Goal: Task Accomplishment & Management: Use online tool/utility

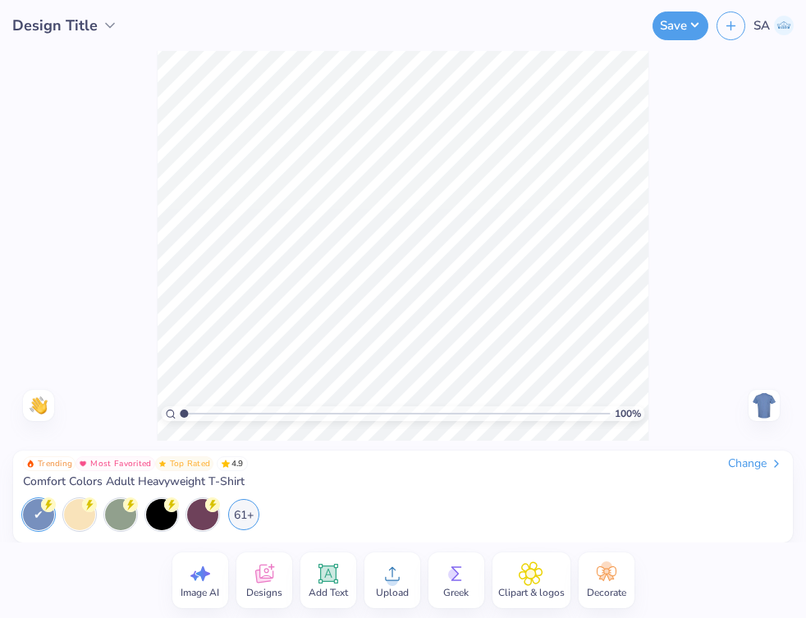
click at [741, 464] on div "Change" at bounding box center [755, 463] width 55 height 15
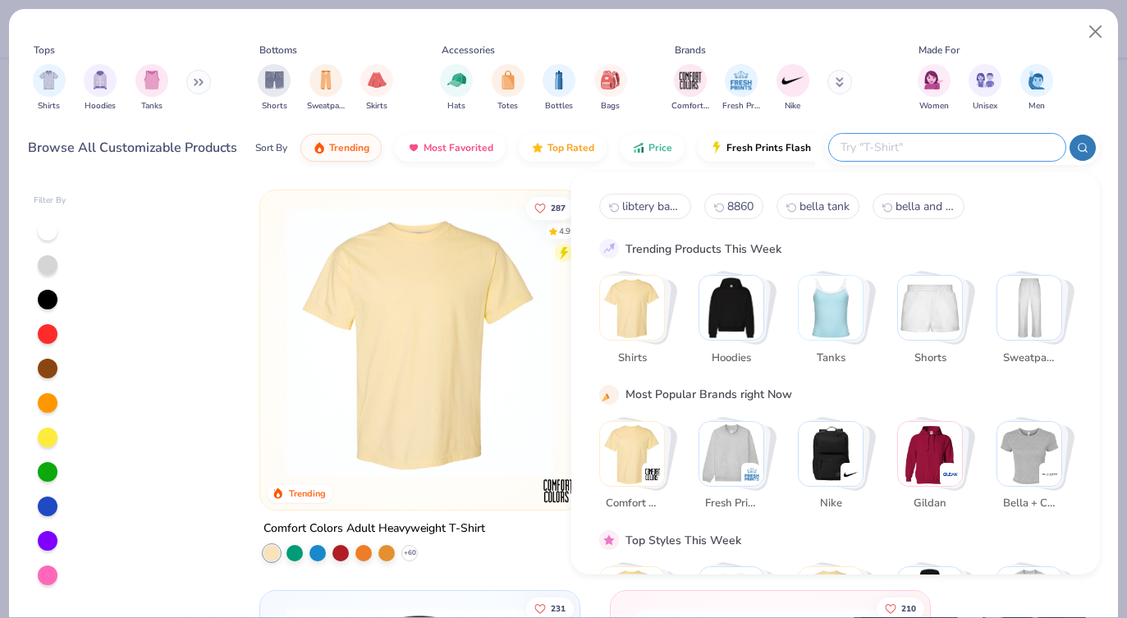
click at [970, 142] on input "text" at bounding box center [946, 147] width 215 height 19
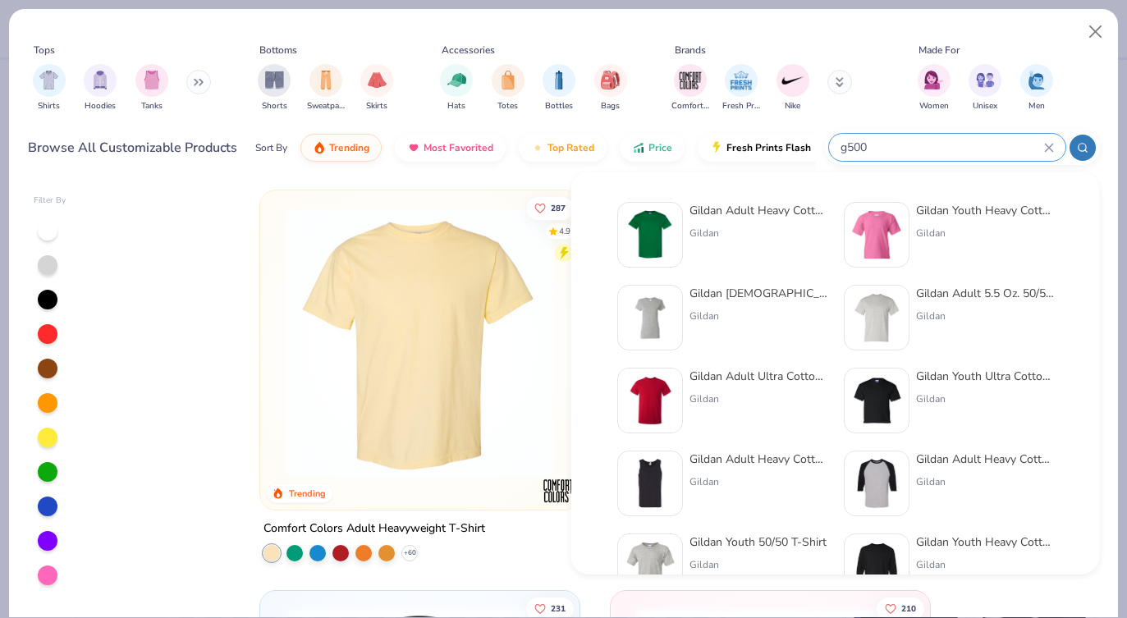
type input "g500"
click at [743, 217] on div "Gildan Adult Heavy Cotton T-Shirt" at bounding box center [758, 210] width 138 height 17
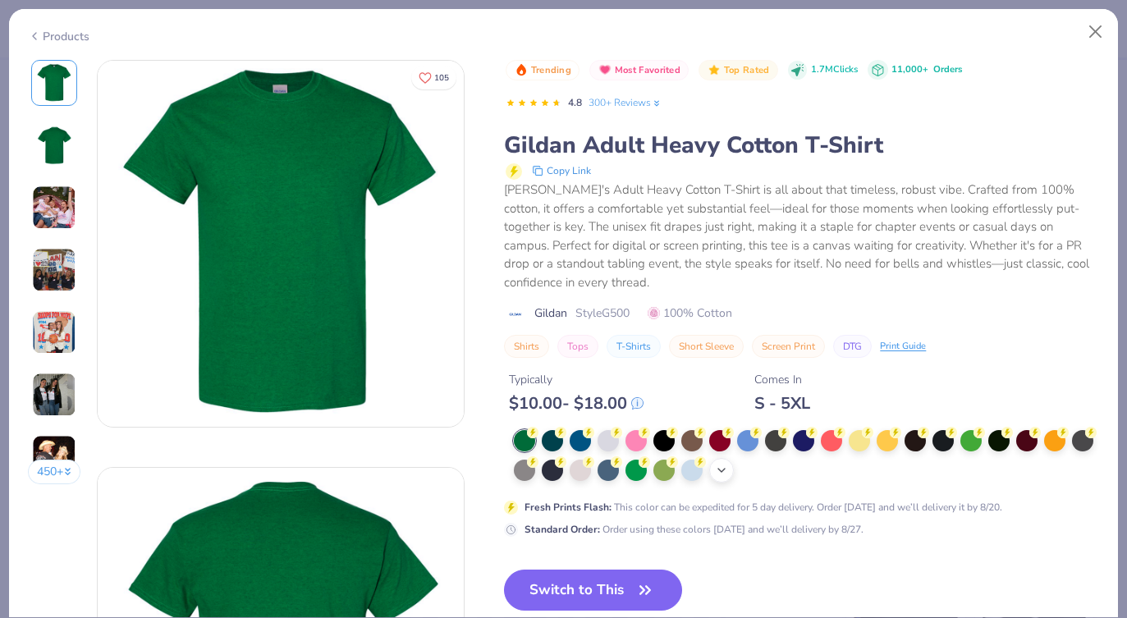
click at [718, 474] on icon at bounding box center [721, 470] width 13 height 13
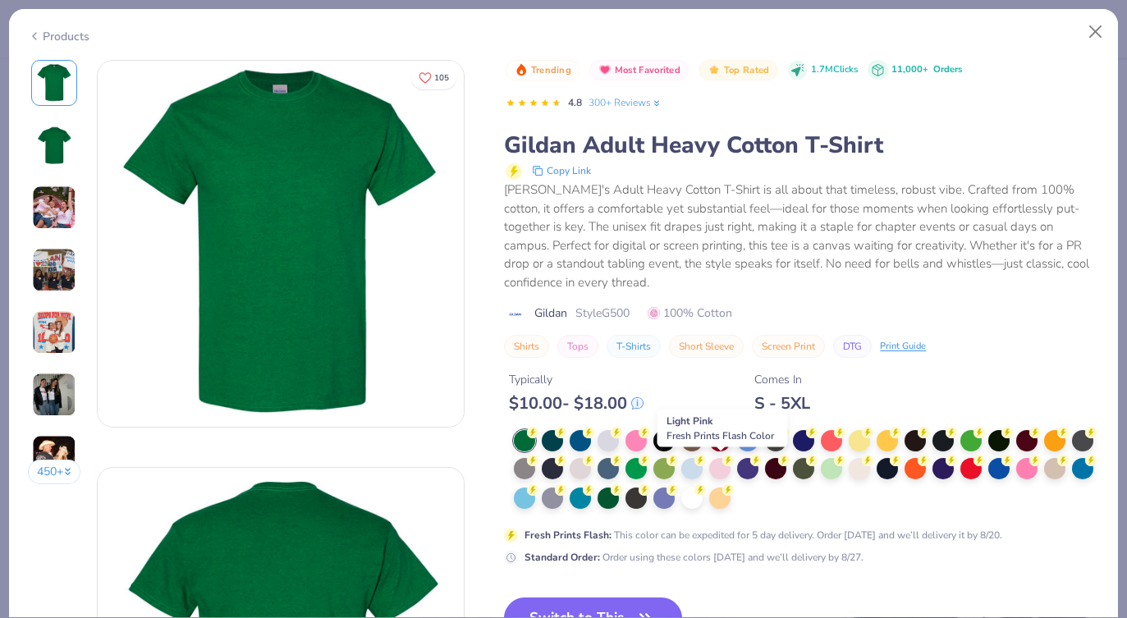
scroll to position [137, 0]
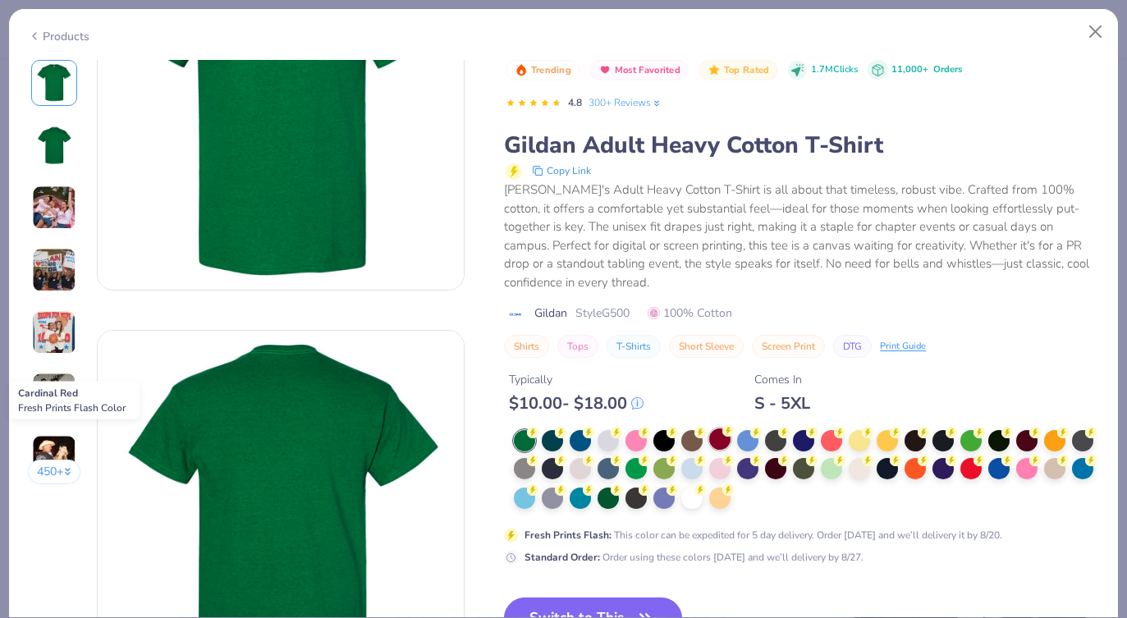
click at [721, 442] on div at bounding box center [719, 438] width 21 height 21
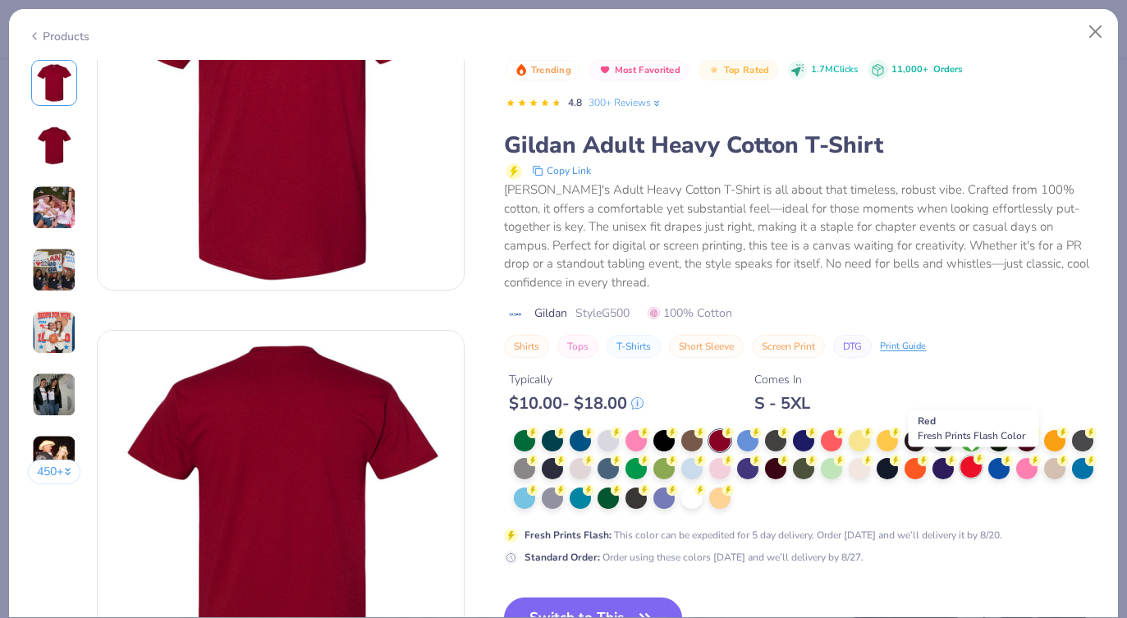
click at [976, 467] on div at bounding box center [970, 466] width 21 height 21
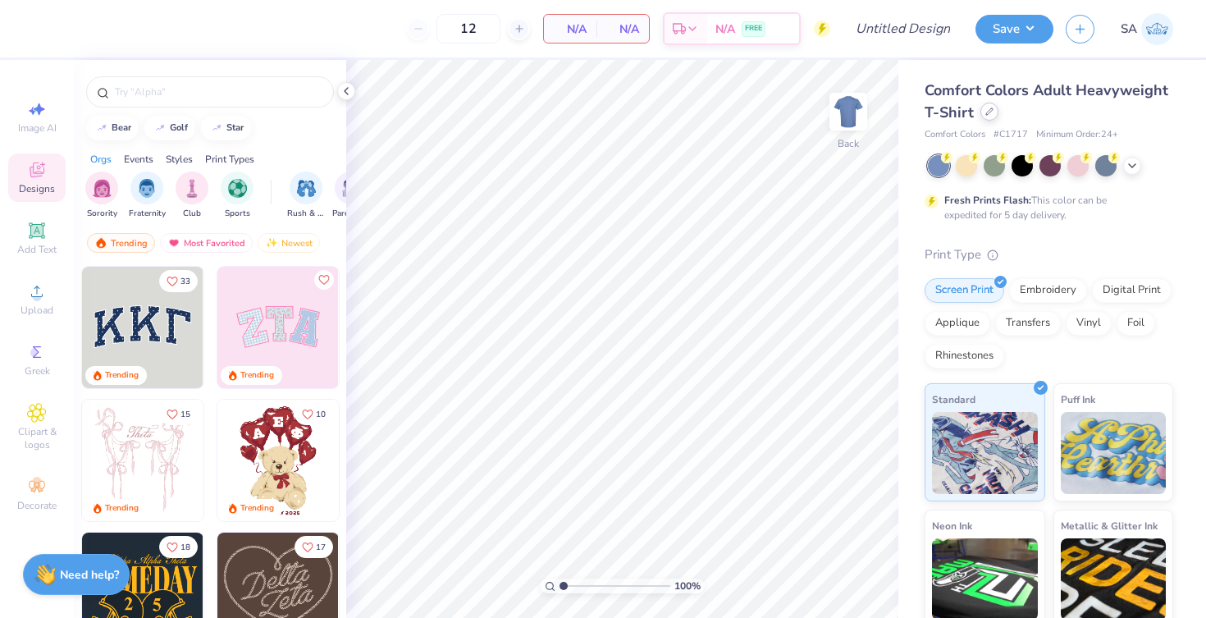
click at [997, 112] on div at bounding box center [989, 112] width 18 height 18
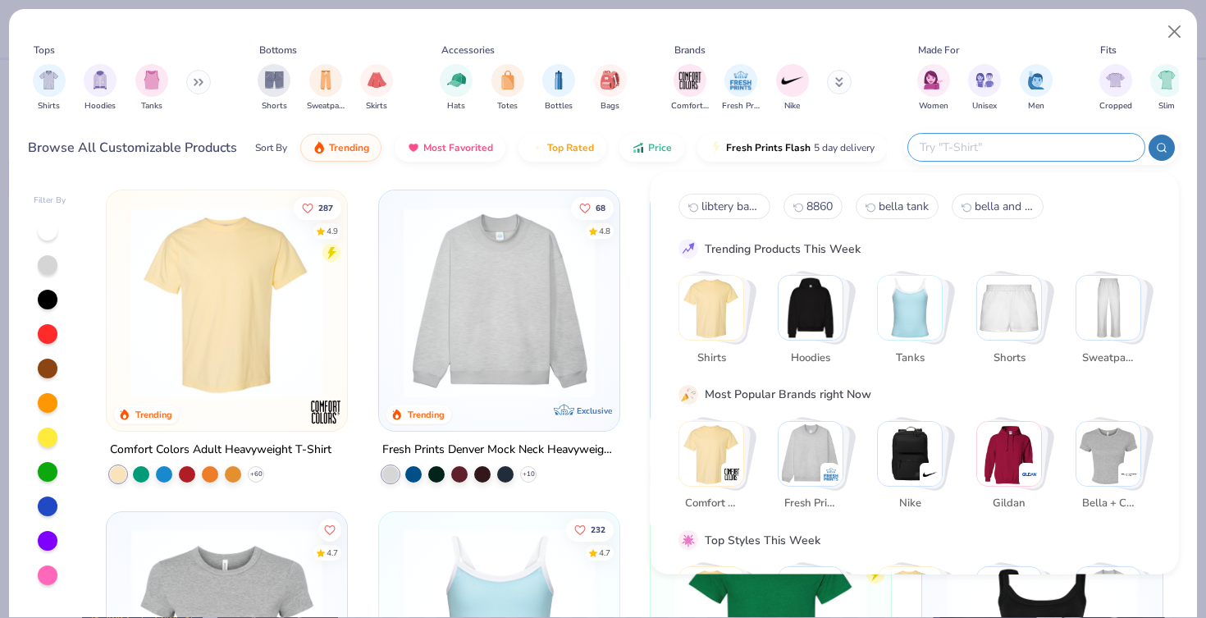
click at [1059, 144] on input "text" at bounding box center [1025, 147] width 215 height 19
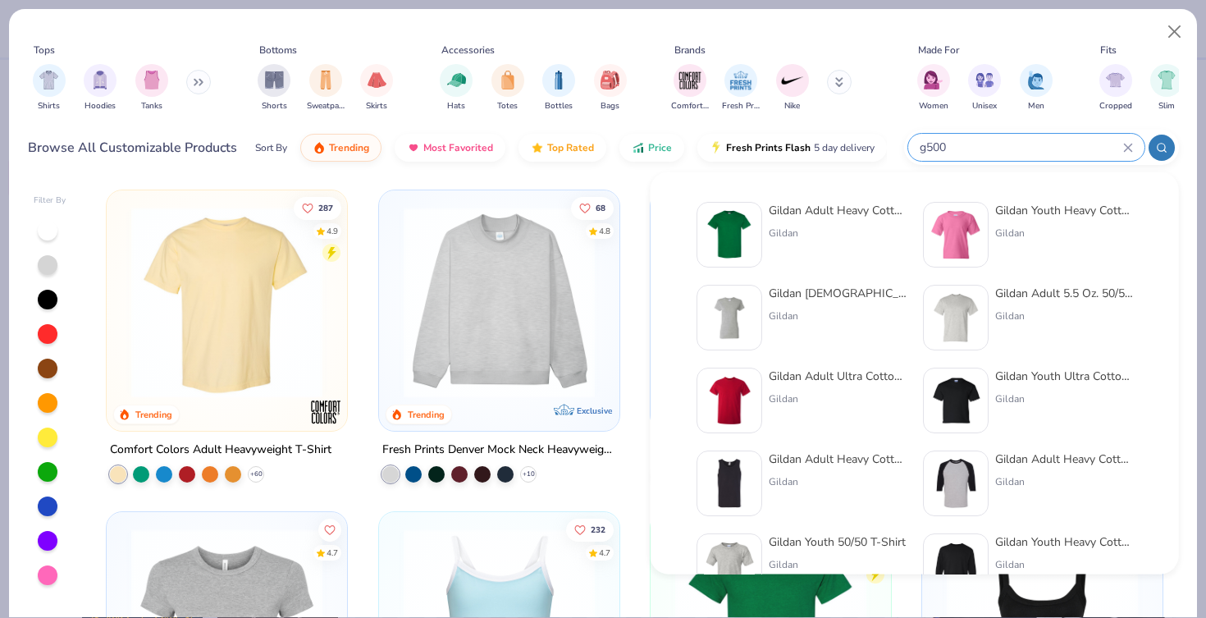
type input "g500"
click at [853, 223] on div "Gildan Adult Heavy Cotton T-Shirt Gildan" at bounding box center [838, 235] width 138 height 66
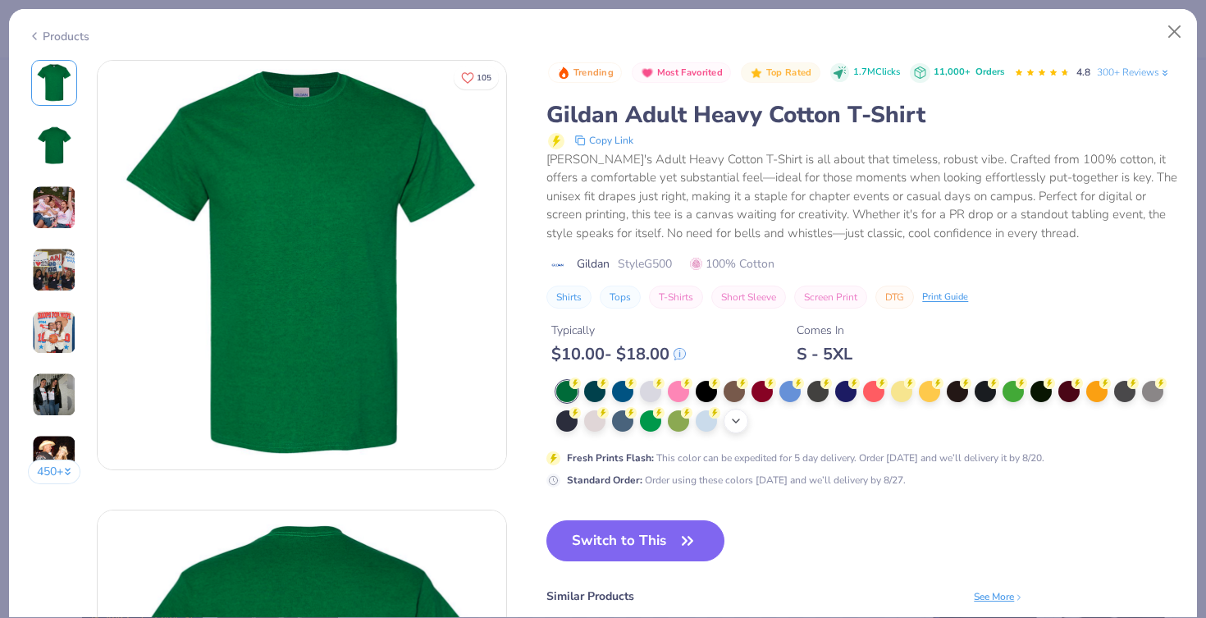
click at [743, 418] on div "+ 22" at bounding box center [736, 421] width 25 height 25
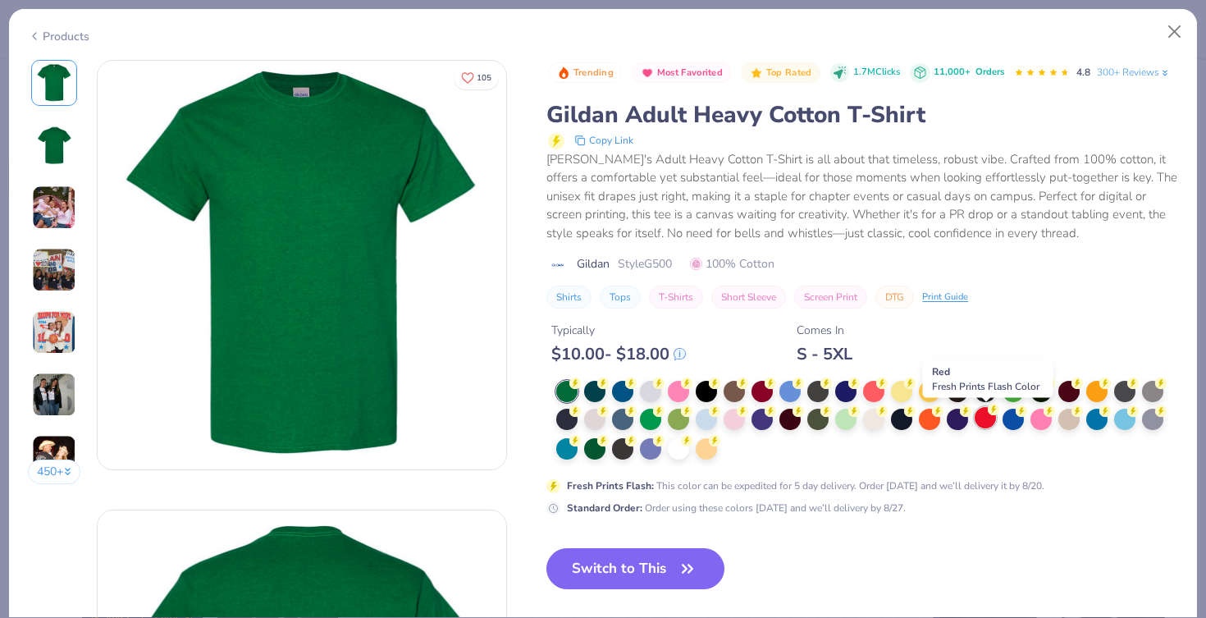
click at [984, 420] on div at bounding box center [985, 417] width 21 height 21
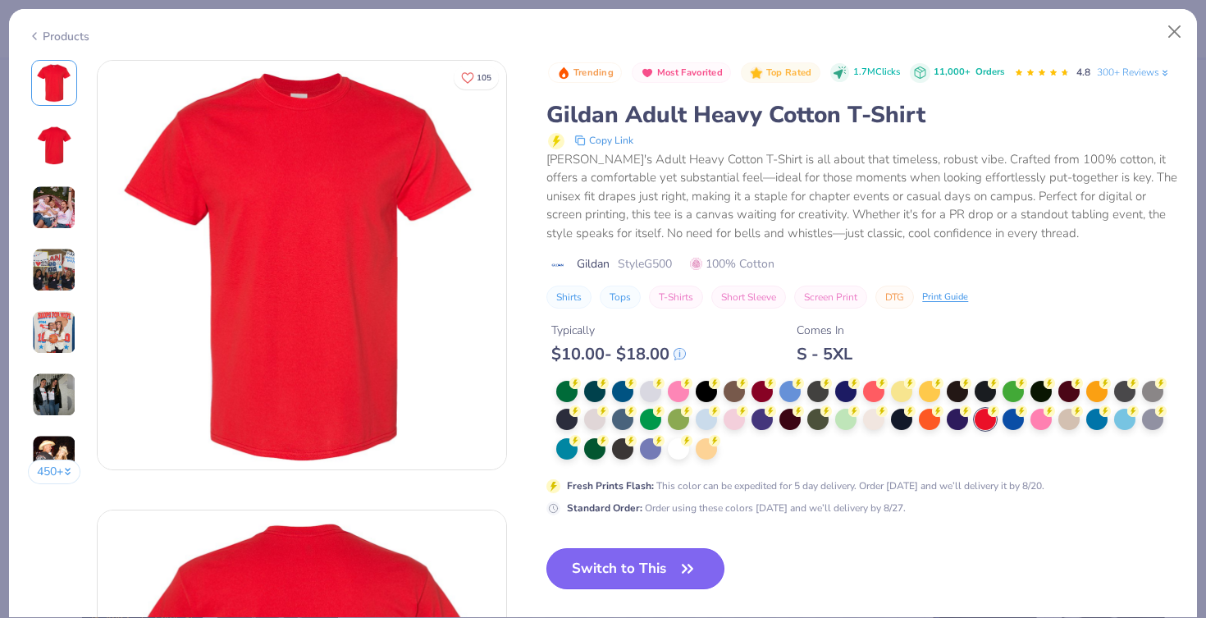
click at [619, 564] on button "Switch to This" at bounding box center [635, 568] width 178 height 41
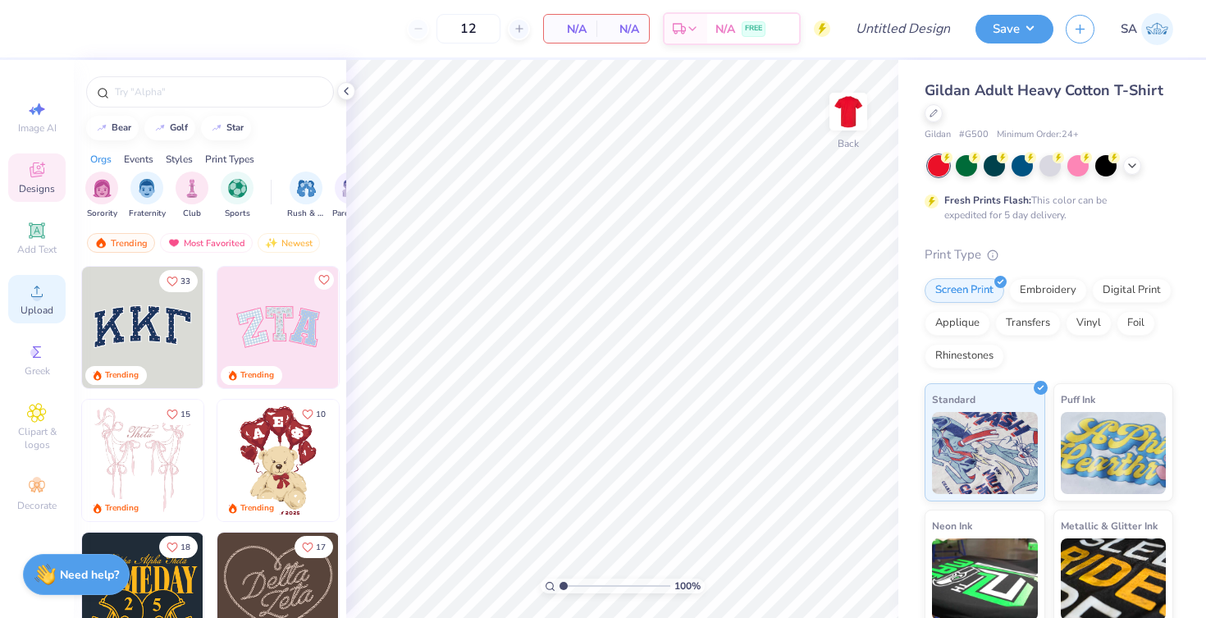
click at [52, 282] on div "Upload" at bounding box center [36, 299] width 57 height 48
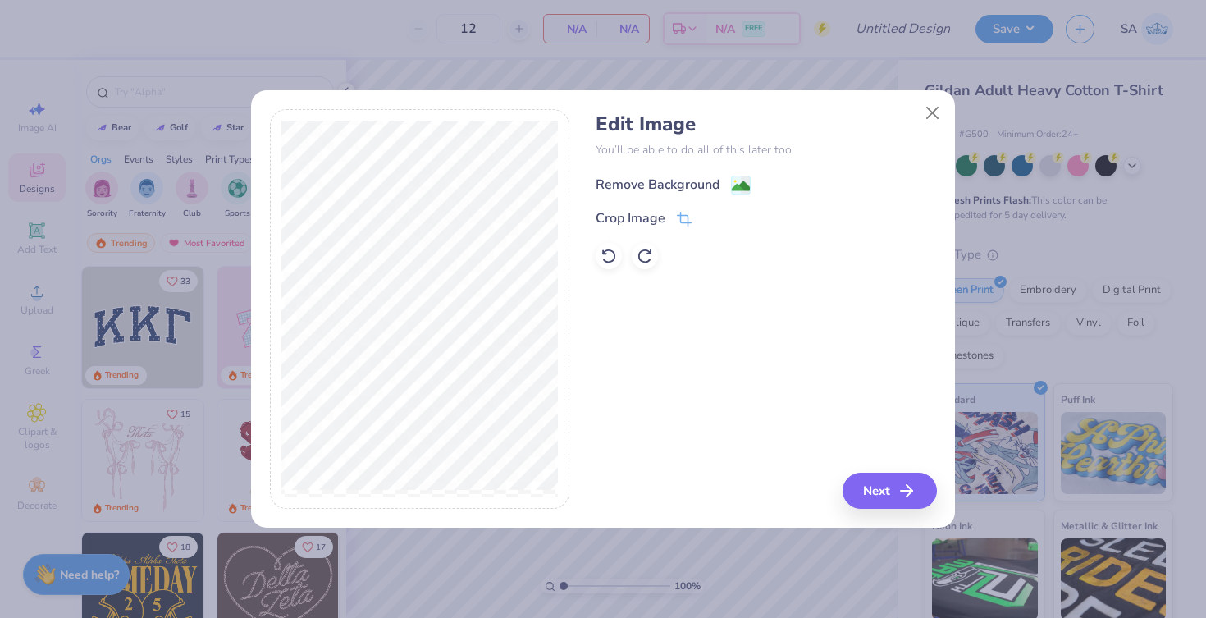
click at [710, 186] on div "Remove Background" at bounding box center [658, 185] width 124 height 20
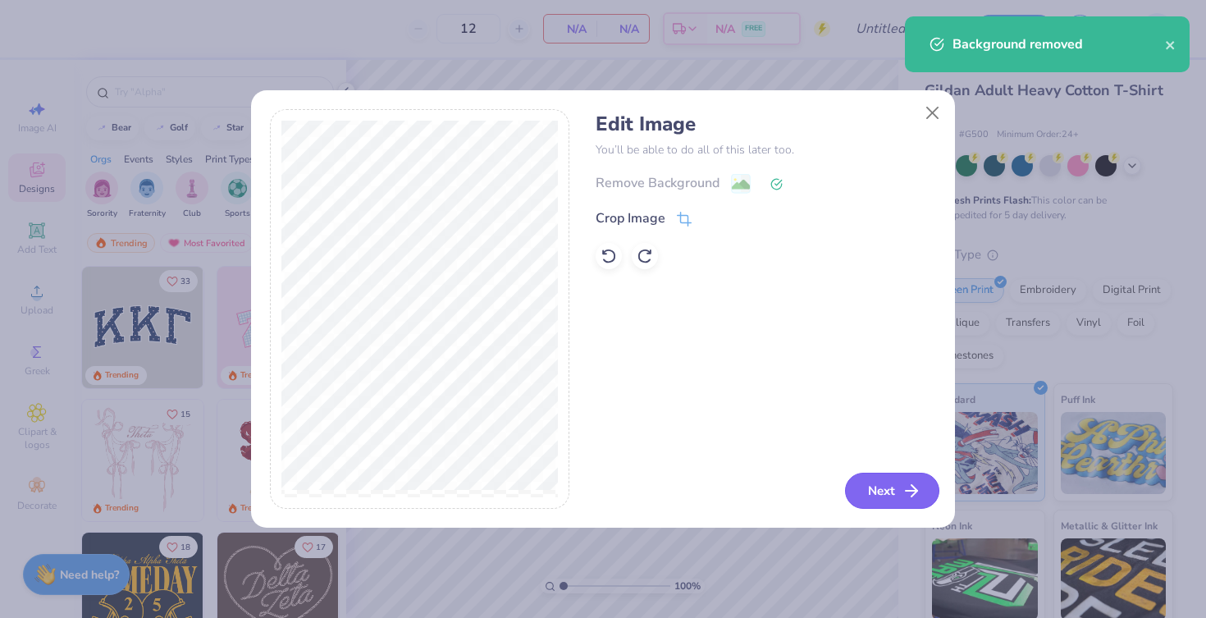
click at [880, 491] on button "Next" at bounding box center [892, 491] width 94 height 36
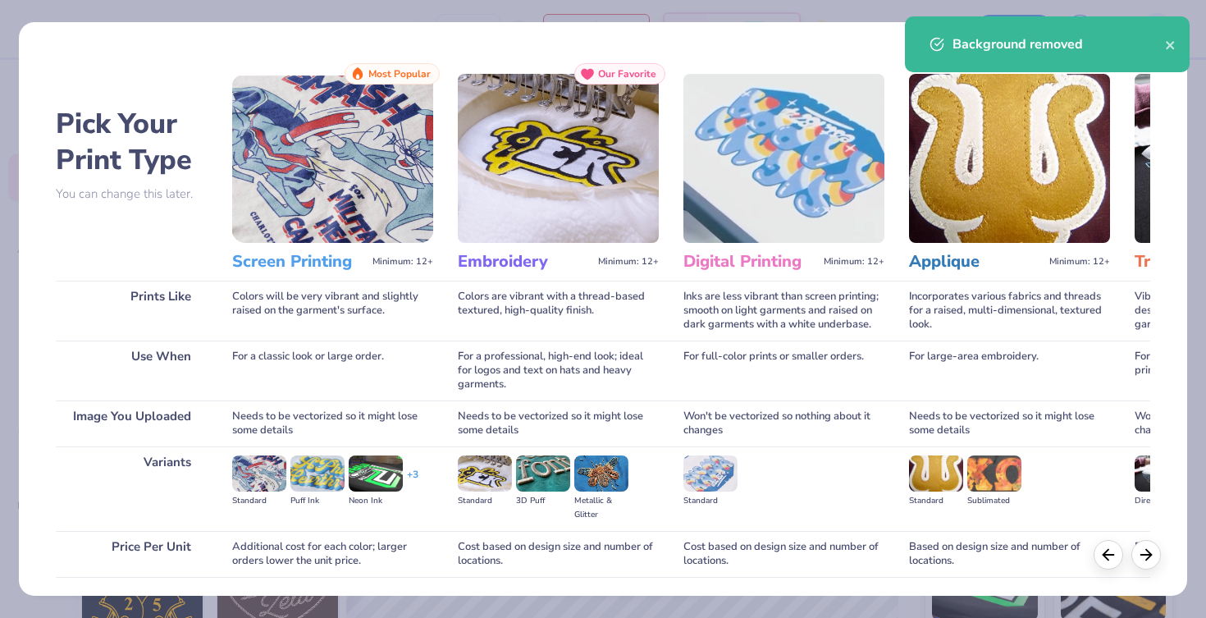
scroll to position [118, 0]
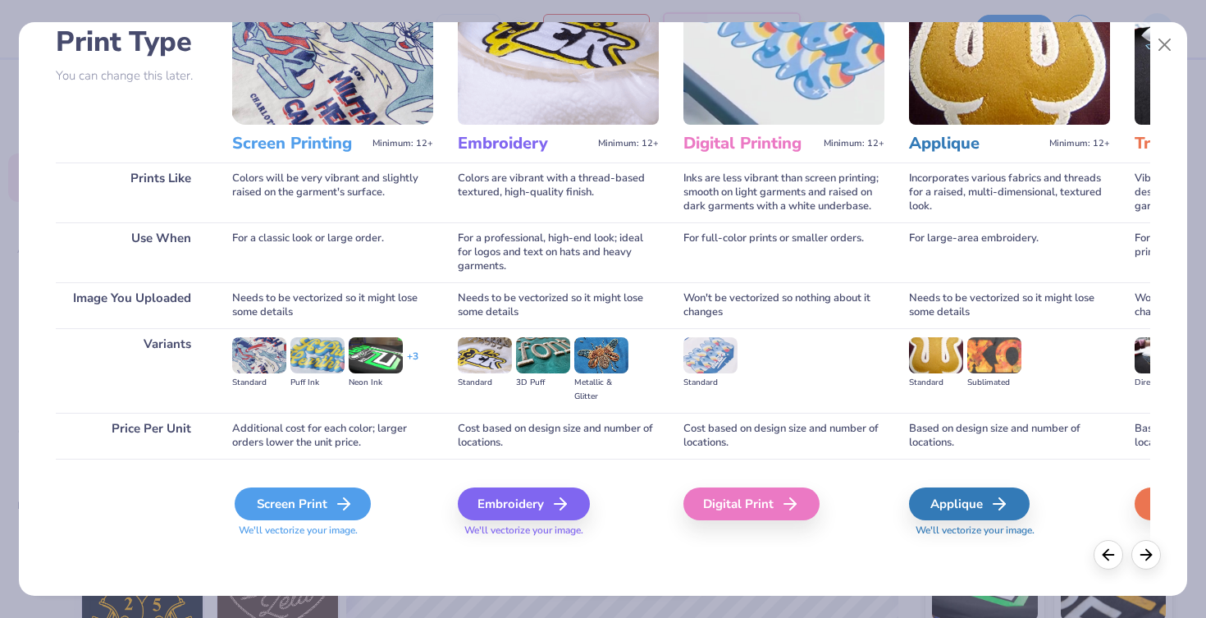
click at [307, 512] on div "Screen Print" at bounding box center [303, 503] width 136 height 33
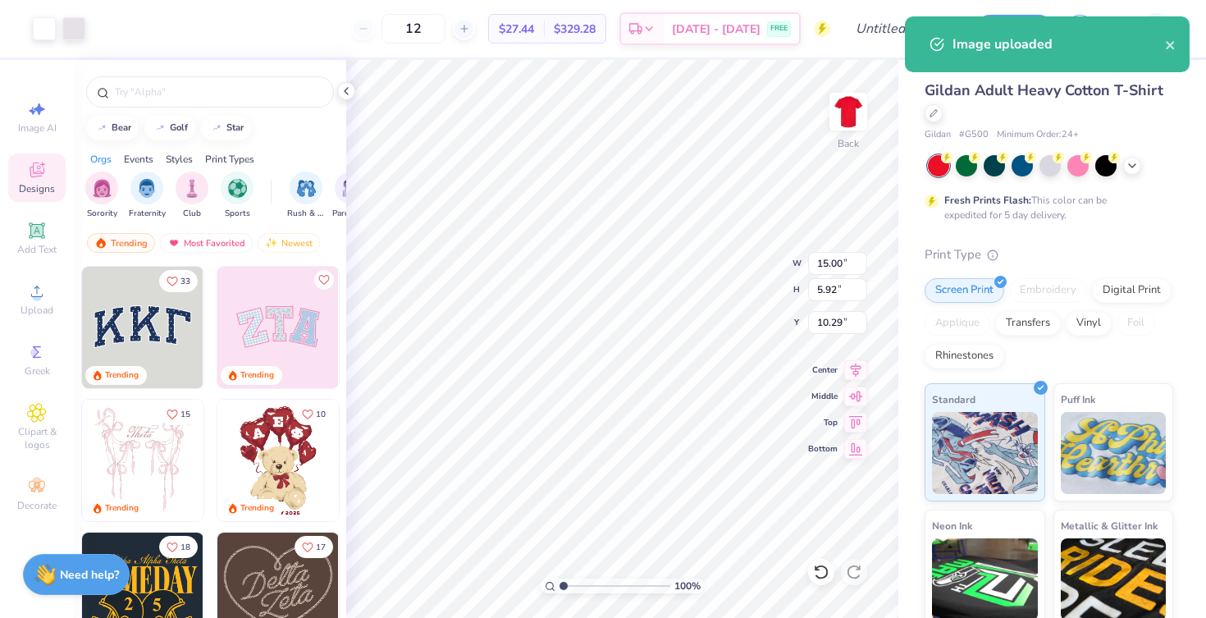
type input "10.51"
type input "4.15"
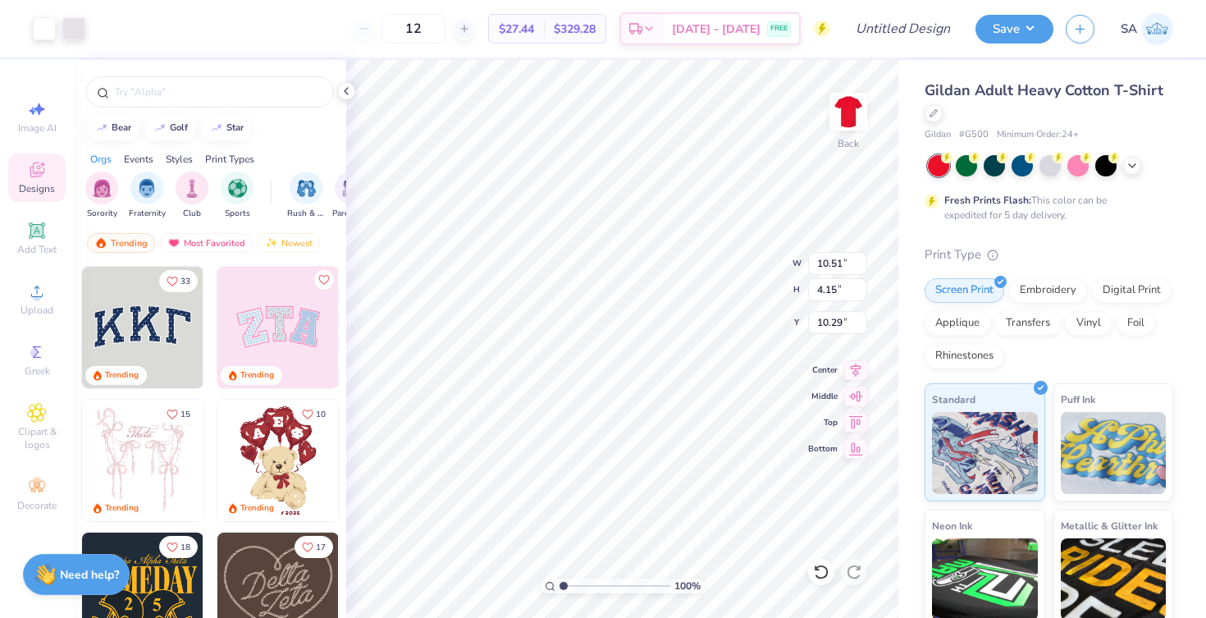
type input "3.00"
click at [859, 365] on icon at bounding box center [855, 368] width 23 height 20
type input "10.62"
type input "4.19"
click at [855, 372] on icon at bounding box center [855, 368] width 23 height 20
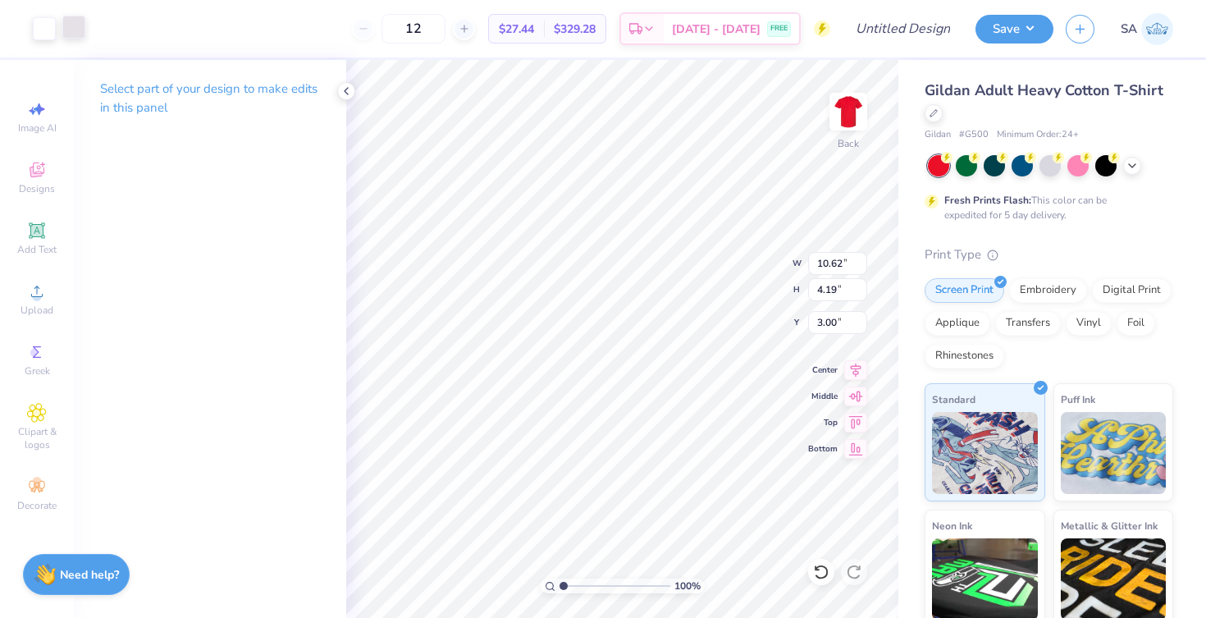
click at [82, 31] on div at bounding box center [73, 27] width 23 height 23
click at [72, 30] on div at bounding box center [73, 28] width 23 height 23
click at [347, 94] on polyline at bounding box center [346, 91] width 3 height 7
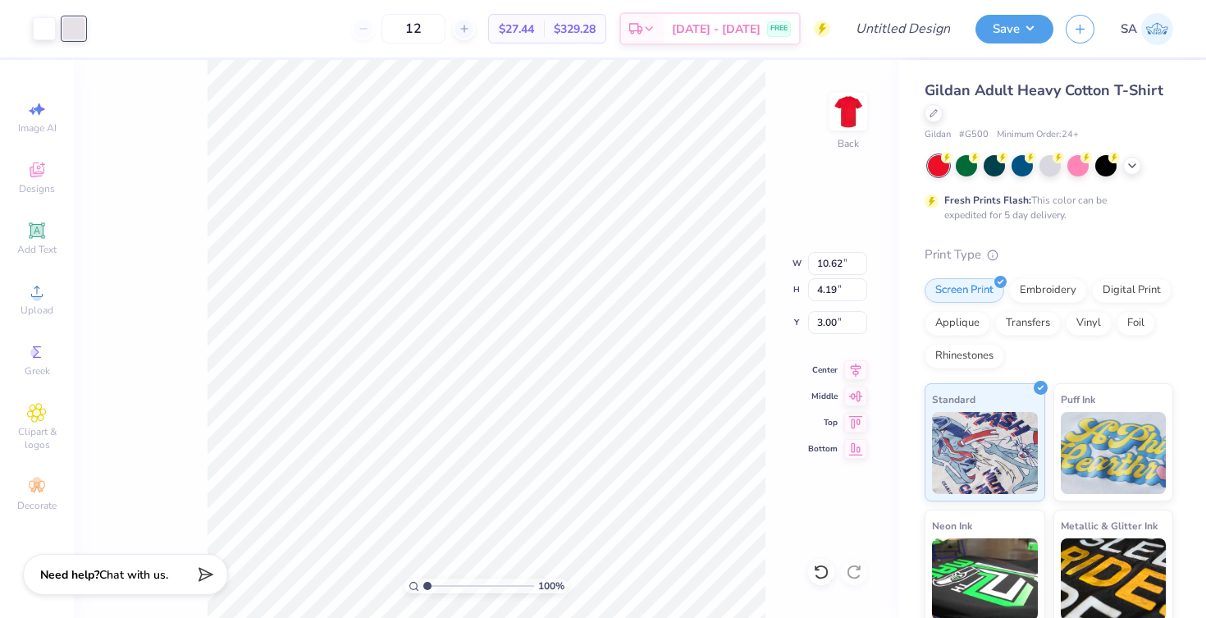
click at [71, 31] on div at bounding box center [73, 28] width 23 height 23
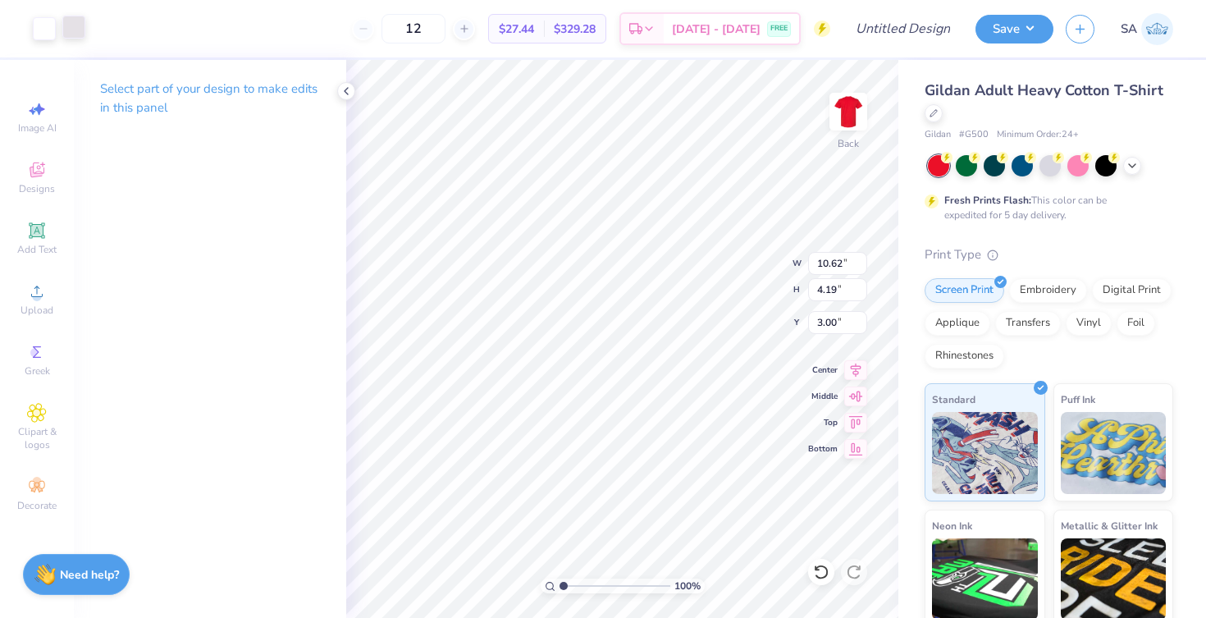
click at [80, 23] on div at bounding box center [73, 27] width 23 height 23
click at [88, 19] on div "Art colors 12 $27.44 Per Item $329.28 Total Est. Delivery Aug 25 - 28 FREE Desi…" at bounding box center [603, 28] width 1206 height 57
click at [67, 36] on div at bounding box center [73, 27] width 23 height 23
click at [67, 36] on div at bounding box center [73, 28] width 23 height 23
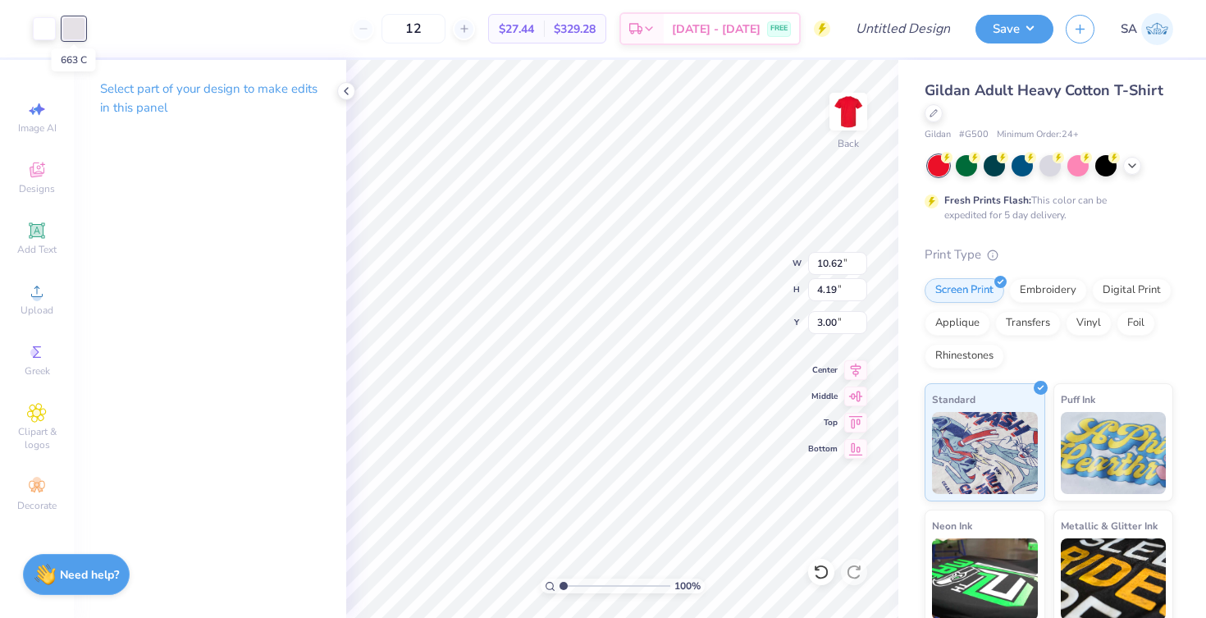
click at [67, 36] on div at bounding box center [73, 28] width 23 height 23
click at [34, 25] on div at bounding box center [44, 27] width 23 height 23
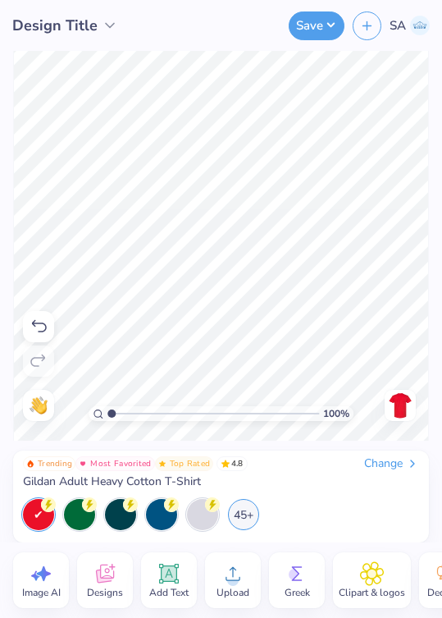
click at [103, 25] on icon at bounding box center [110, 25] width 16 height 16
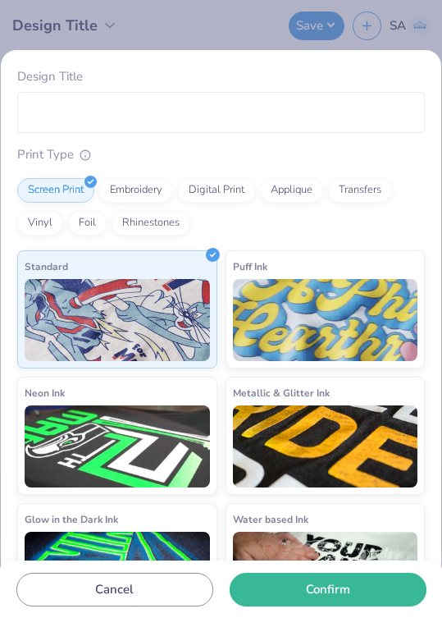
click at [63, 82] on label "Design Title" at bounding box center [50, 76] width 66 height 19
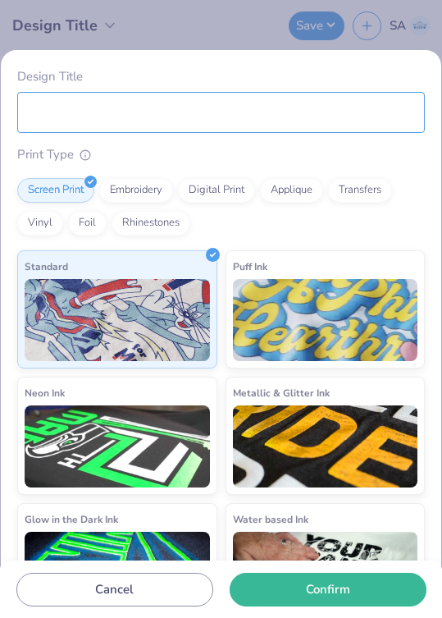
click at [63, 92] on input "Design Title" at bounding box center [221, 112] width 408 height 41
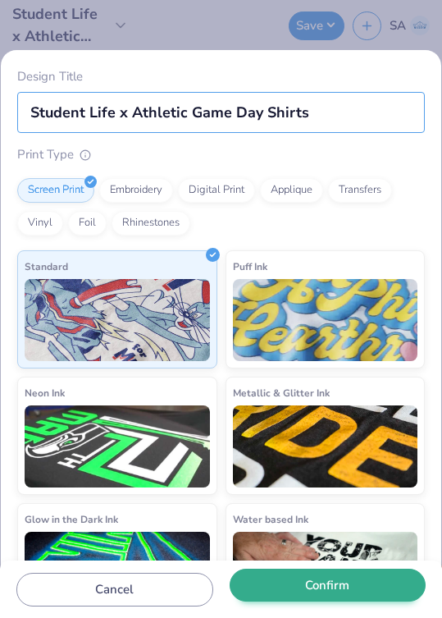
type input "Student Life x Athletic Game Day Shirts"
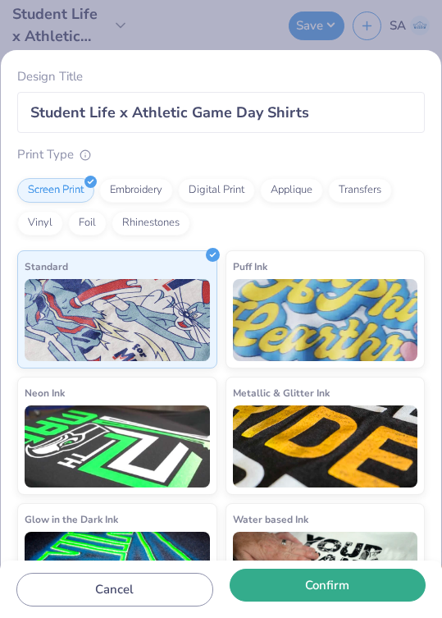
click at [264, 591] on button "Confirm" at bounding box center [328, 586] width 197 height 34
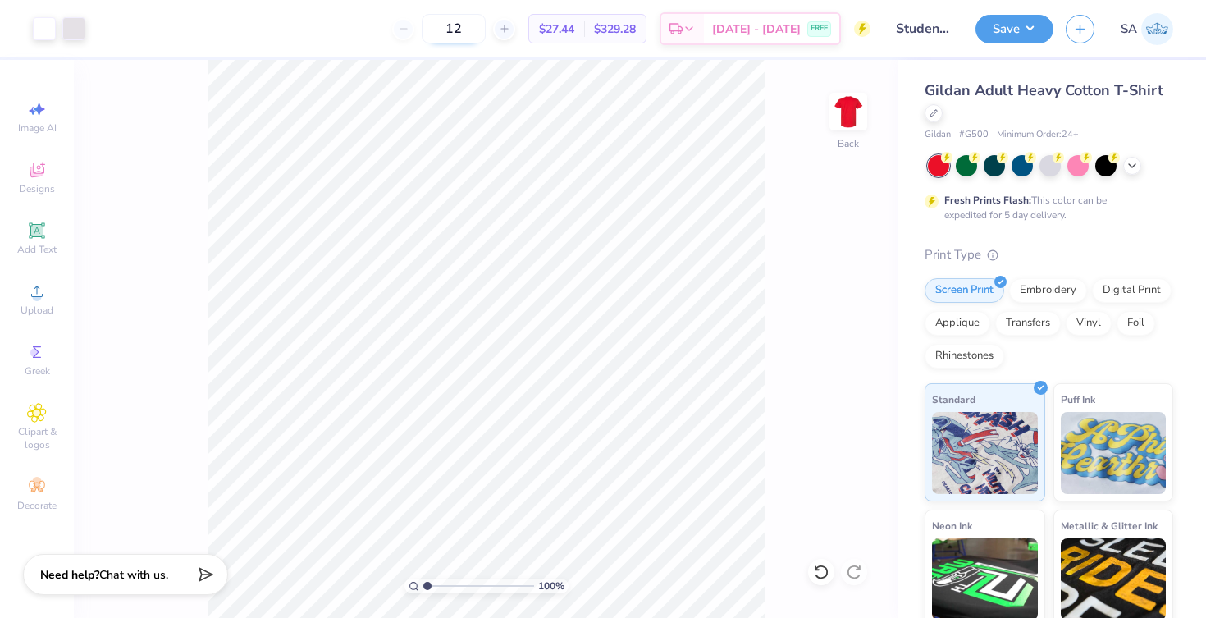
click at [469, 38] on input "12" at bounding box center [454, 29] width 64 height 30
click at [458, 29] on input "12" at bounding box center [454, 29] width 64 height 30
type input "200"
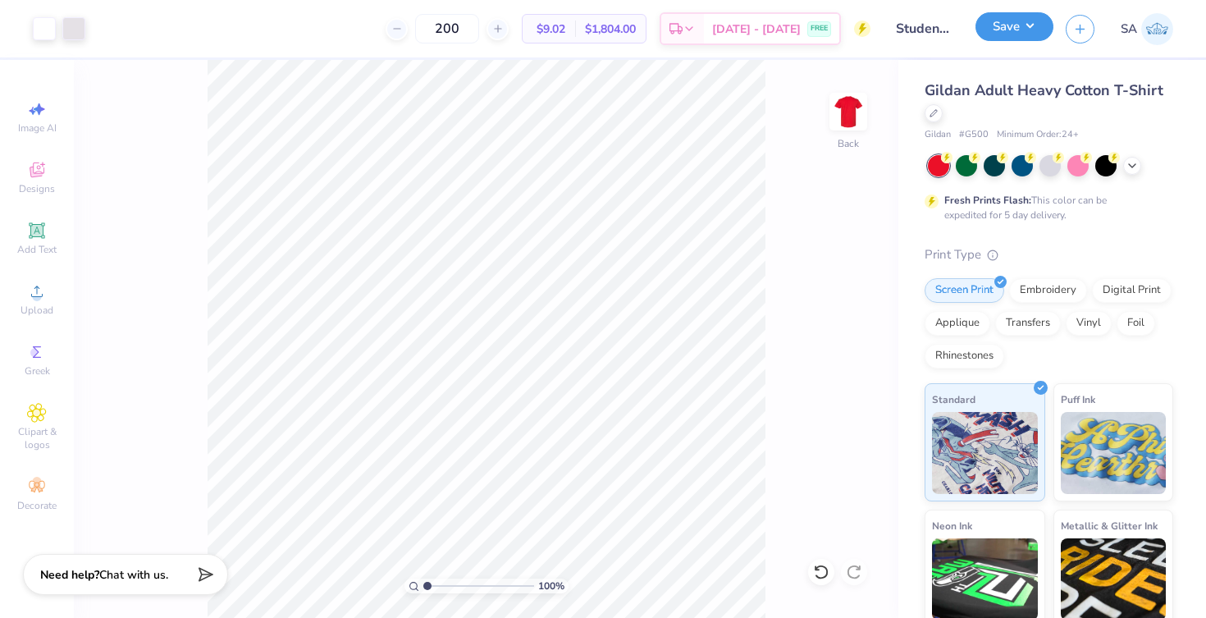
click at [1027, 25] on button "Save" at bounding box center [1015, 26] width 78 height 29
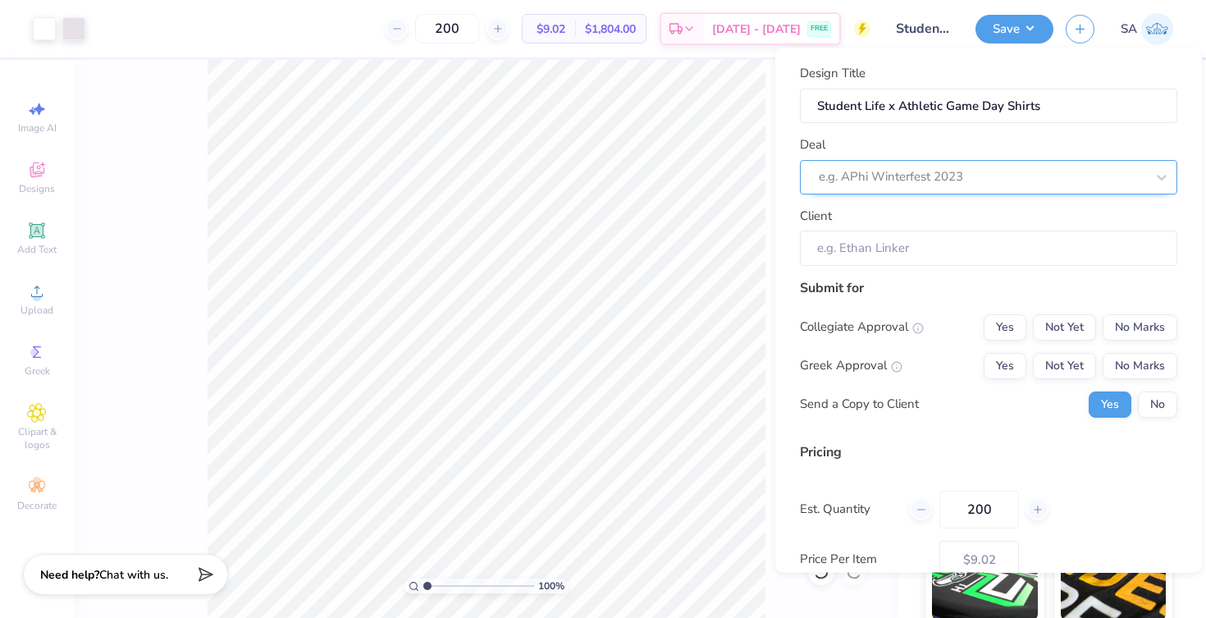
click at [898, 160] on div "e.g. APhi Winterfest 2023" at bounding box center [988, 176] width 377 height 34
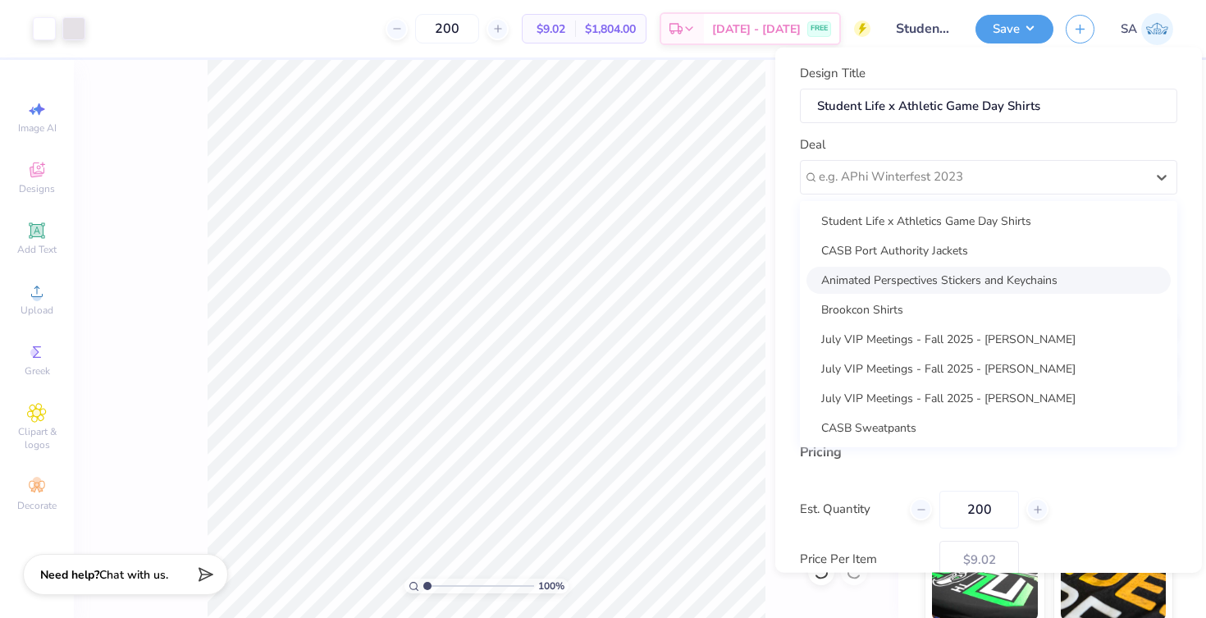
scroll to position [1, 0]
click at [908, 210] on div "Student Life x Athletics Game Day Shirts" at bounding box center [989, 219] width 364 height 27
type input "Seth Vessa"
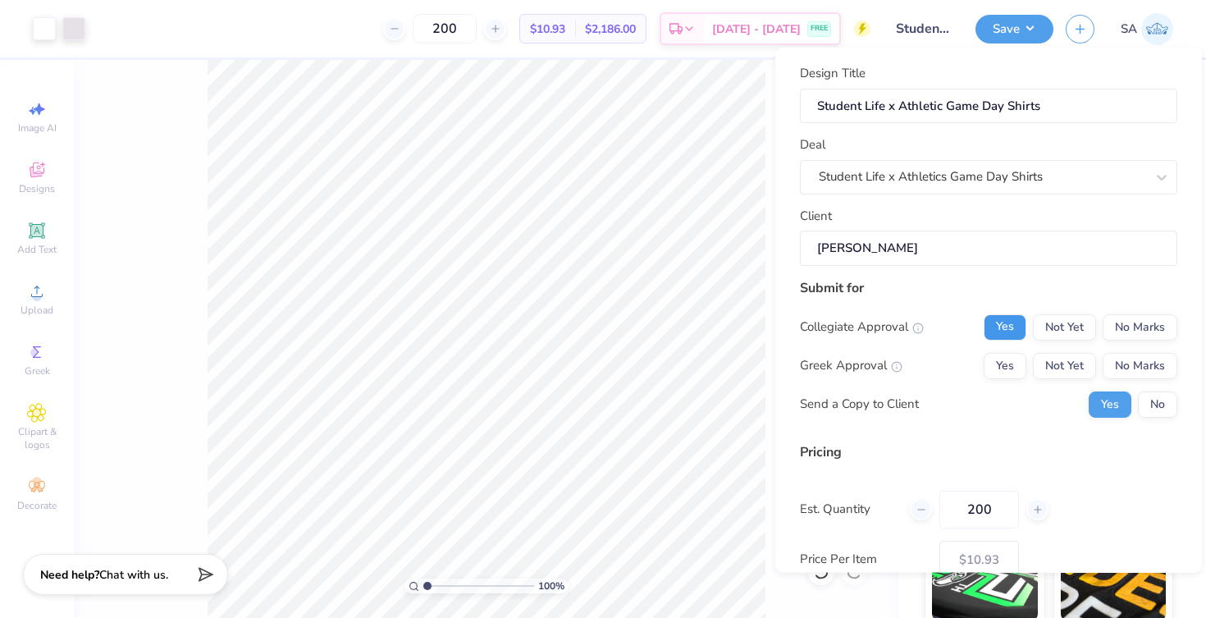
click at [1012, 327] on button "Yes" at bounding box center [1005, 326] width 43 height 26
click at [1151, 377] on button "No Marks" at bounding box center [1140, 365] width 75 height 26
type input "$10.93"
click at [1026, 24] on button "Save" at bounding box center [1015, 26] width 78 height 29
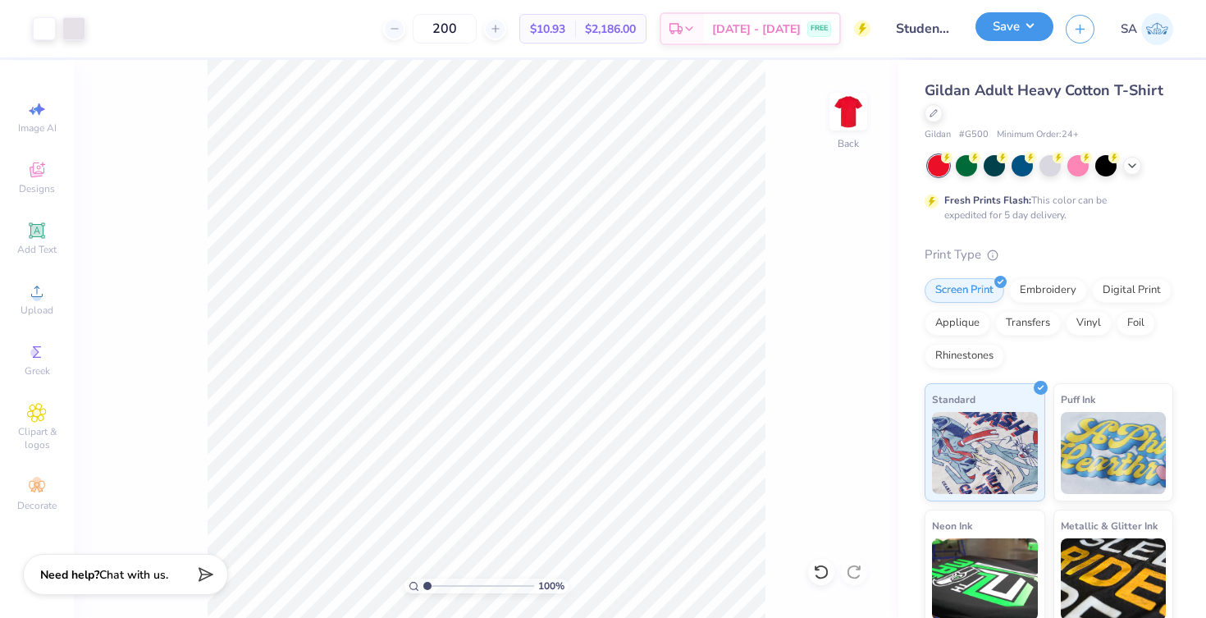
click at [1027, 28] on button "Save" at bounding box center [1015, 26] width 78 height 29
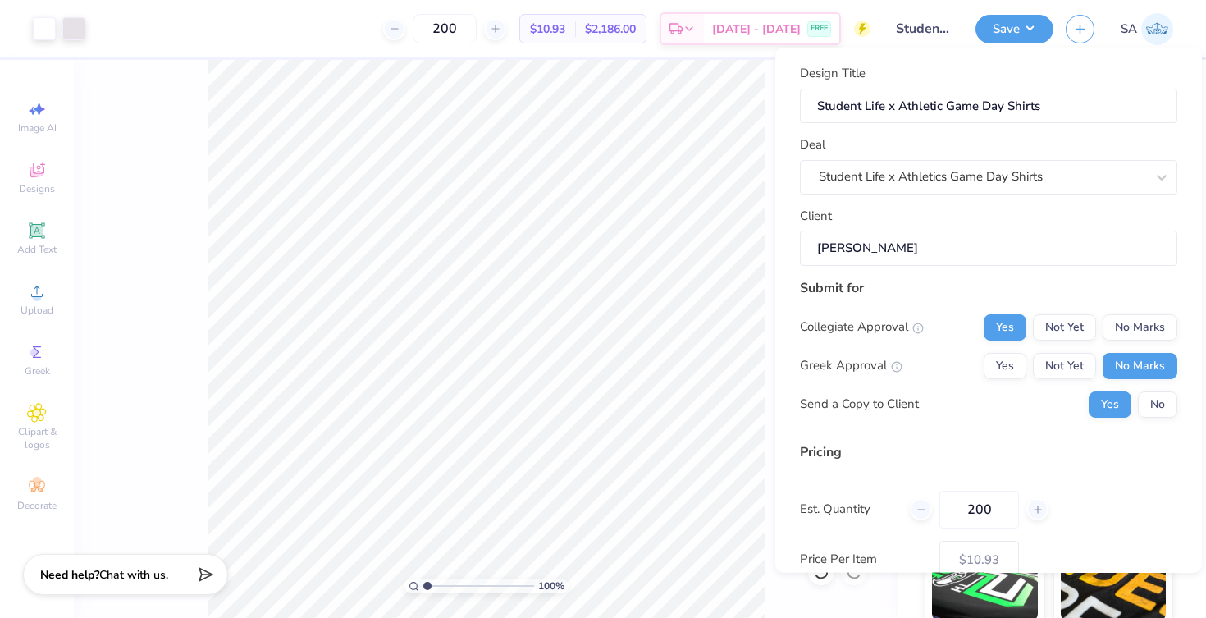
scroll to position [100, 0]
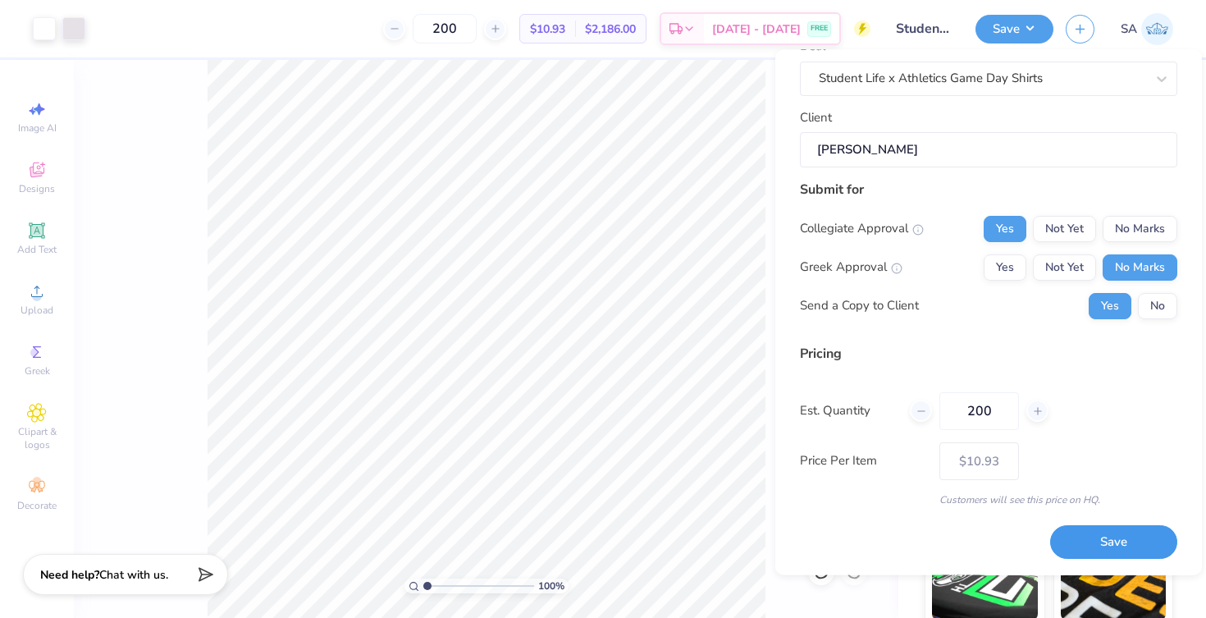
click at [1101, 552] on button "Save" at bounding box center [1113, 543] width 127 height 34
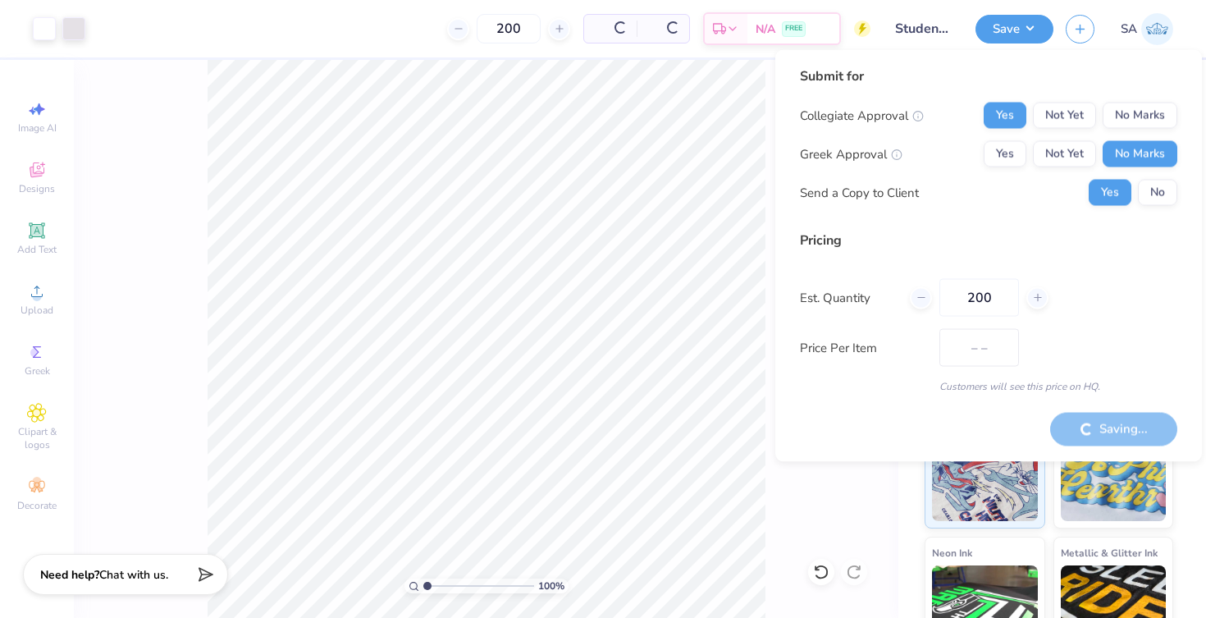
type input "$9.02"
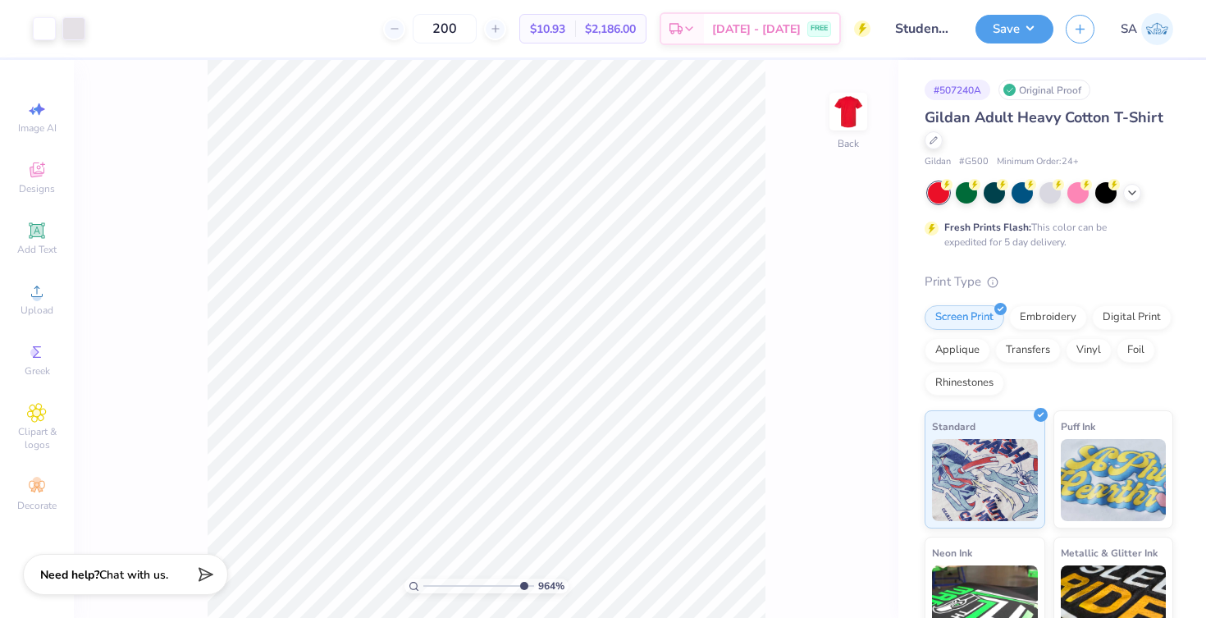
drag, startPoint x: 426, startPoint y: 586, endPoint x: 519, endPoint y: 582, distance: 93.6
click at [520, 582] on input "range" at bounding box center [478, 585] width 111 height 15
drag, startPoint x: 518, startPoint y: 583, endPoint x: 281, endPoint y: 601, distance: 237.9
type input "1"
click at [423, 593] on input "range" at bounding box center [478, 585] width 111 height 15
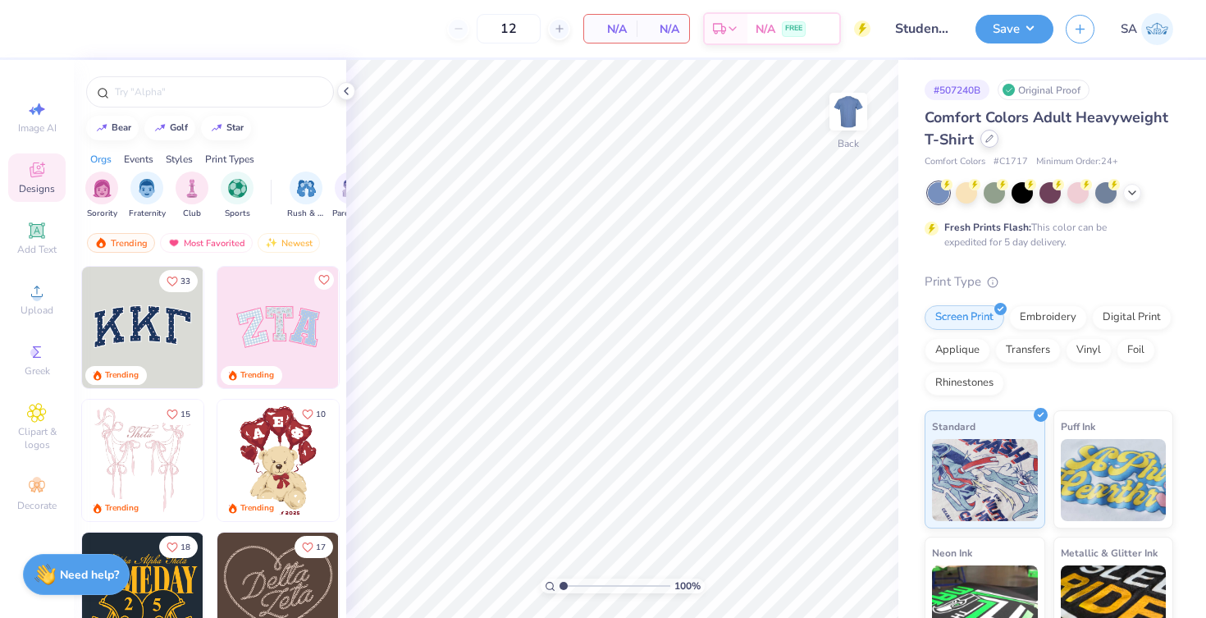
click at [983, 140] on div at bounding box center [989, 139] width 18 height 18
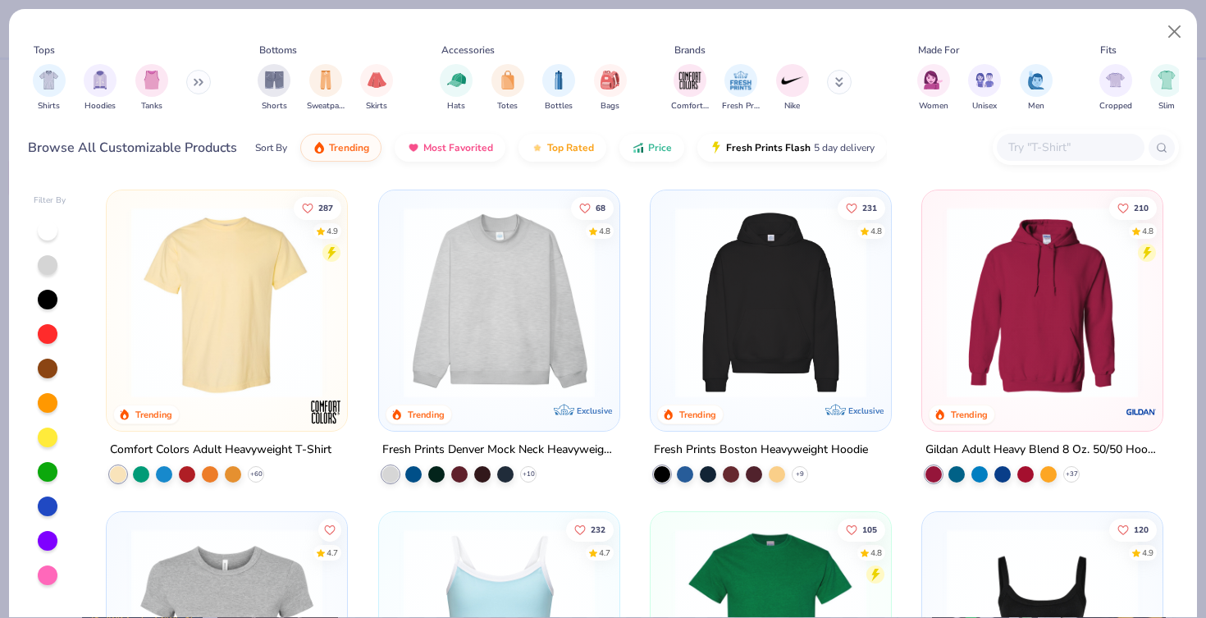
click at [1049, 144] on input "text" at bounding box center [1070, 147] width 126 height 19
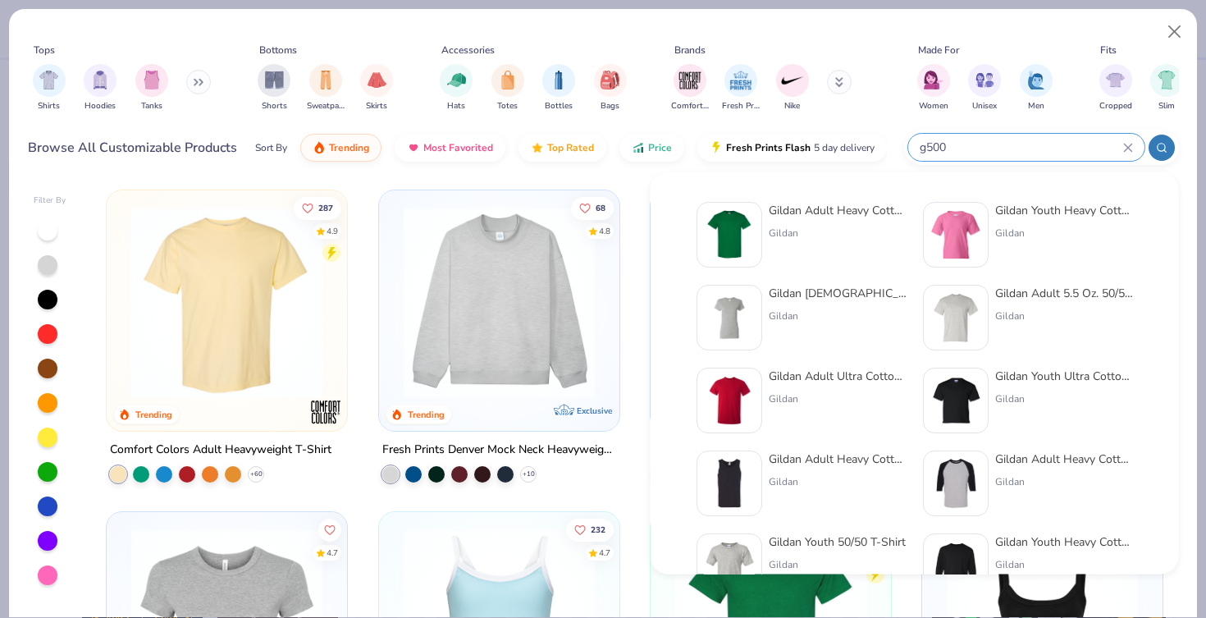
type input "g500"
click at [851, 231] on div "Gildan" at bounding box center [838, 233] width 138 height 15
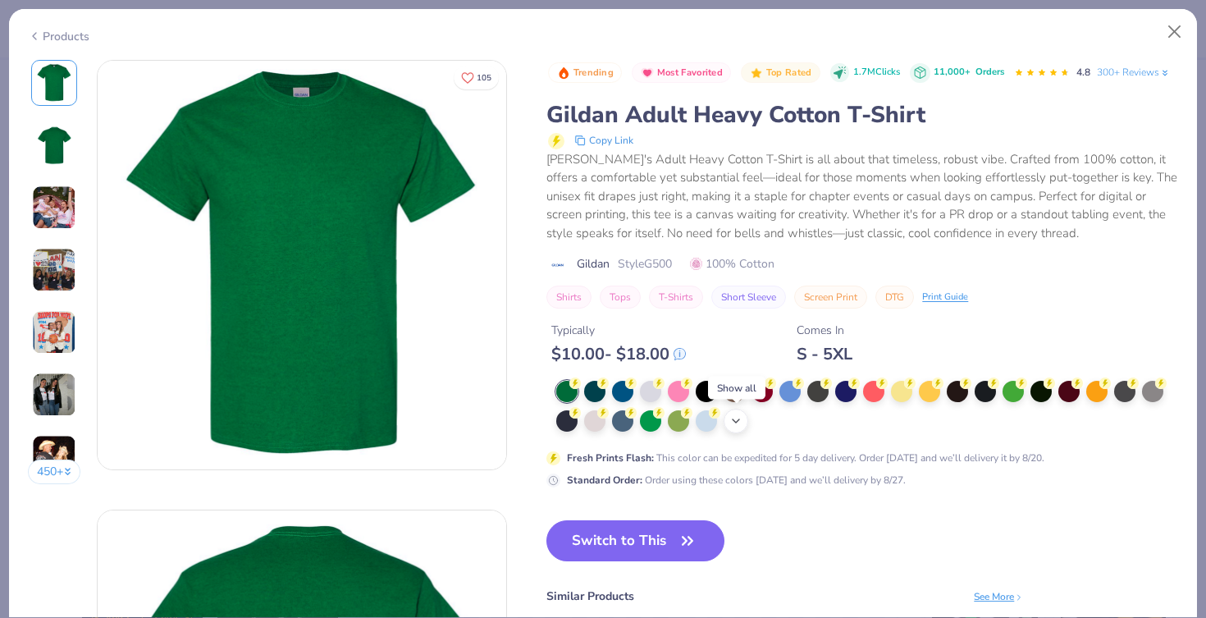
click at [738, 417] on icon at bounding box center [735, 420] width 13 height 13
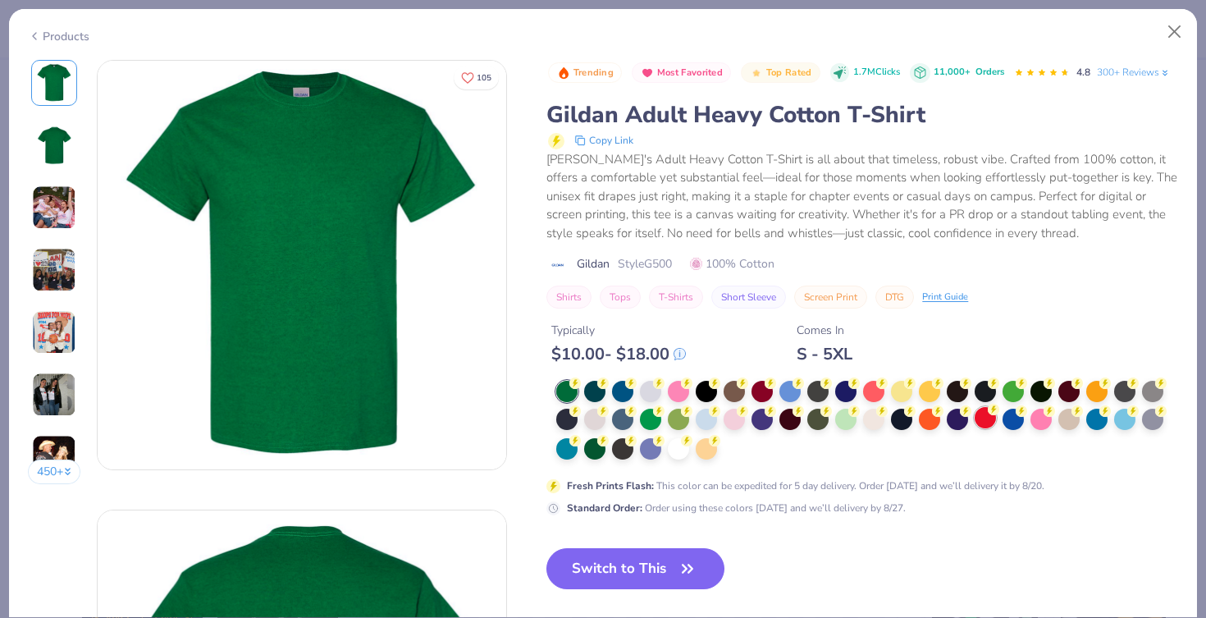
click at [981, 423] on div at bounding box center [985, 417] width 21 height 21
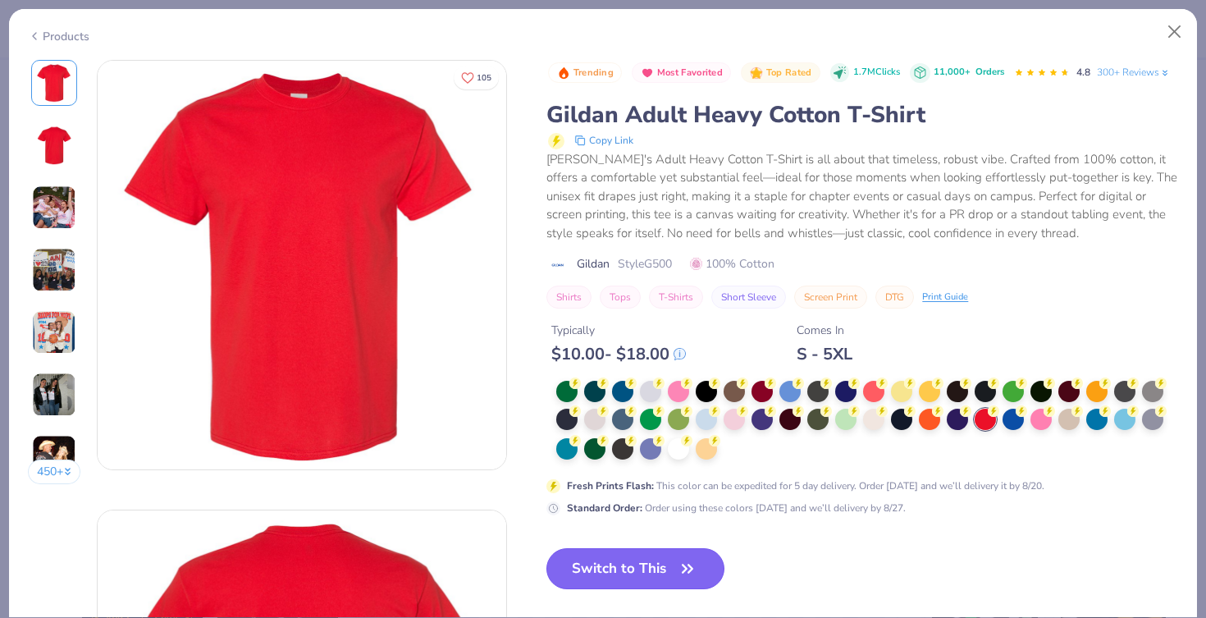
click at [624, 568] on button "Switch to This" at bounding box center [635, 568] width 178 height 41
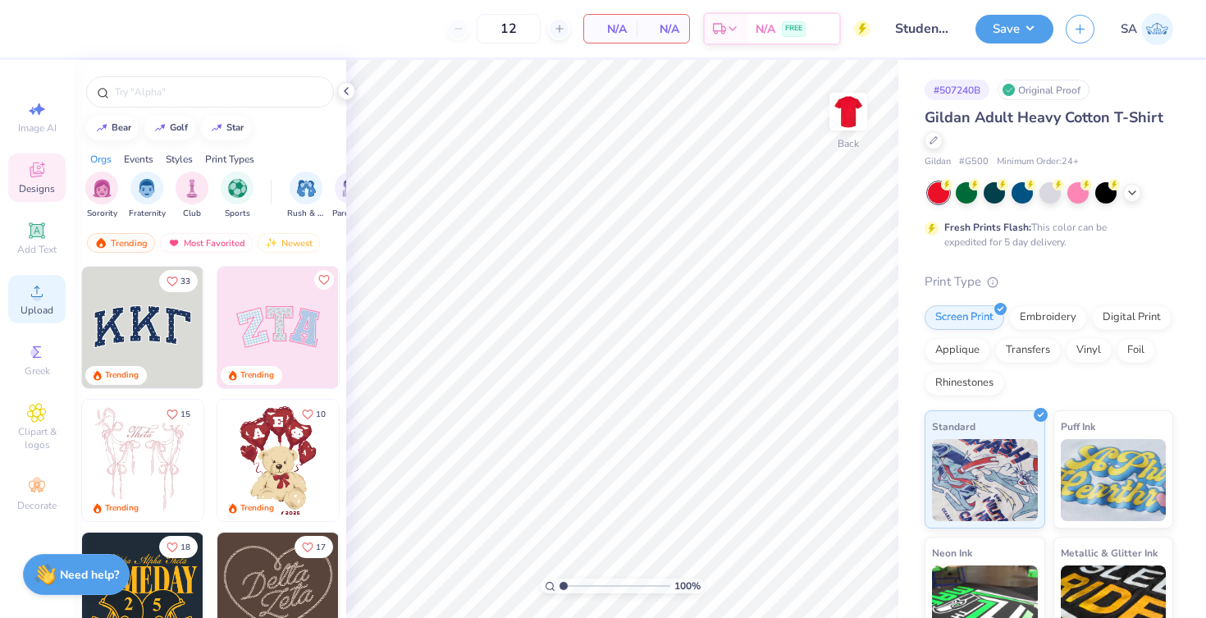
click at [27, 303] on div "Upload" at bounding box center [36, 299] width 57 height 48
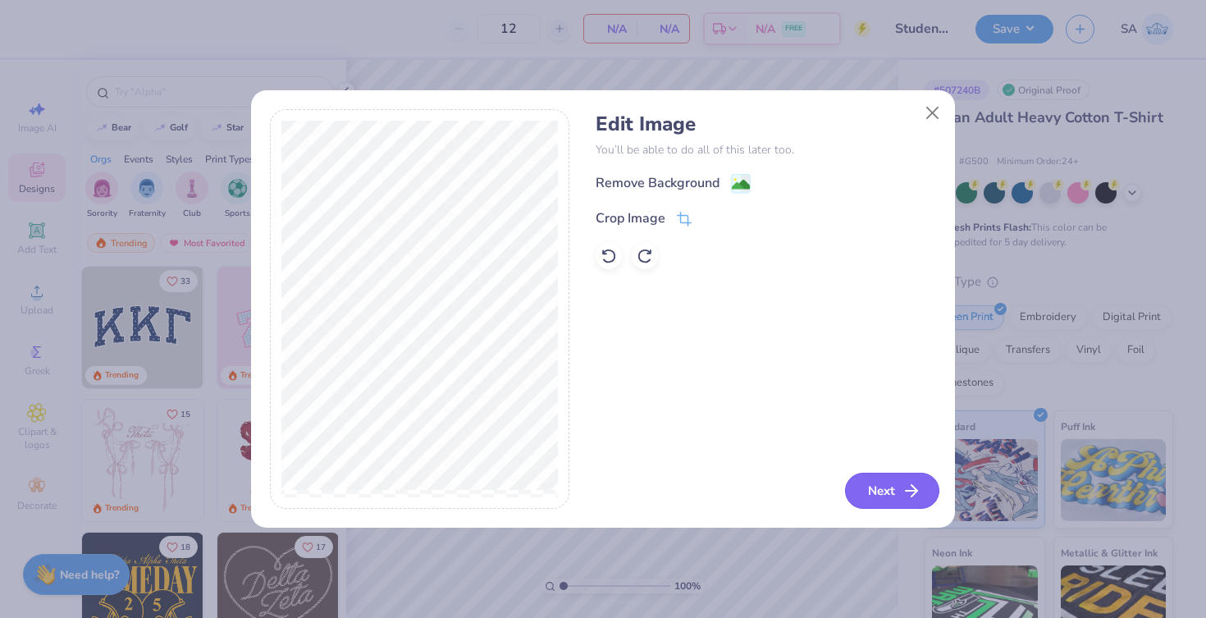
click at [871, 485] on button "Next" at bounding box center [892, 491] width 94 height 36
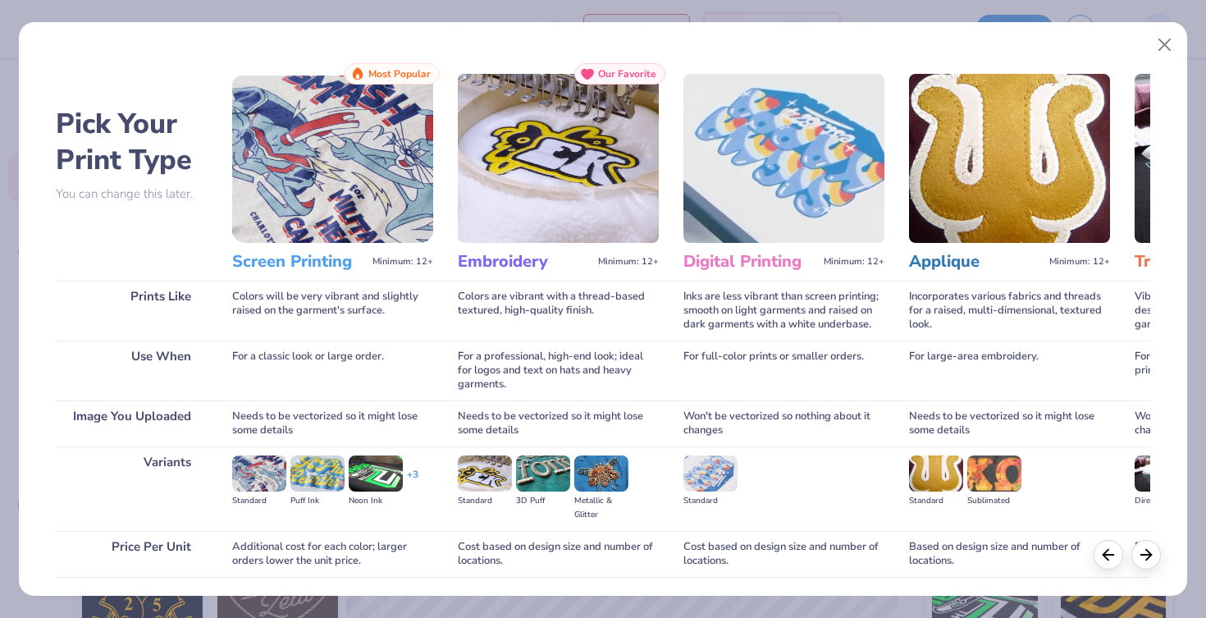
scroll to position [118, 0]
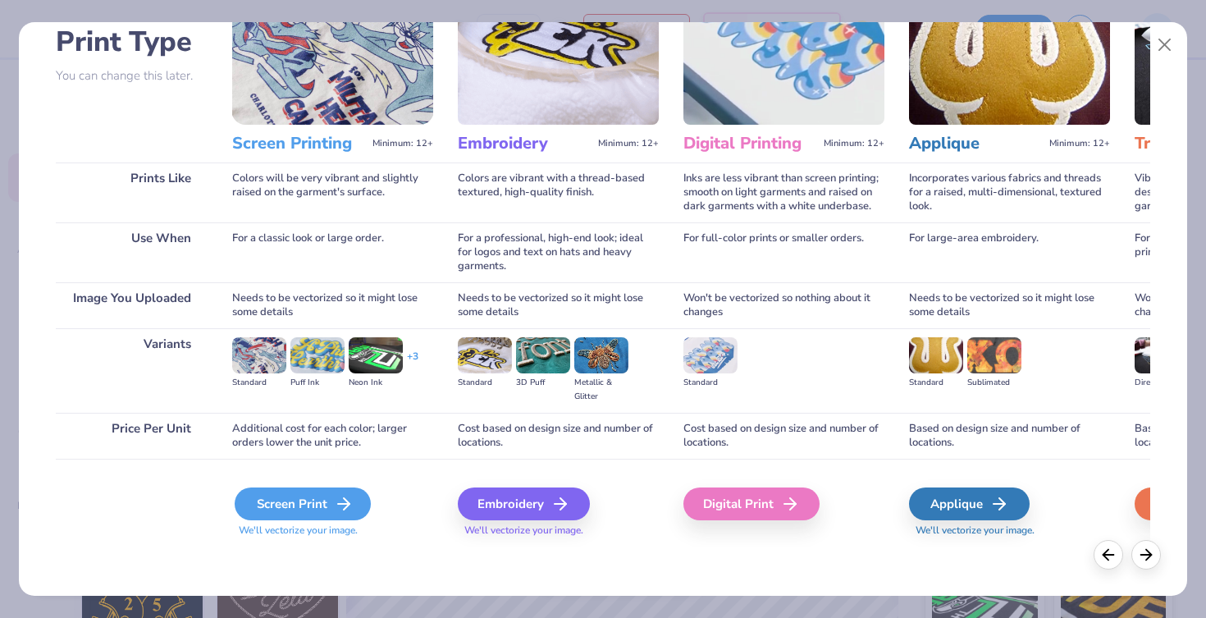
click at [325, 496] on div "Screen Print" at bounding box center [303, 503] width 136 height 33
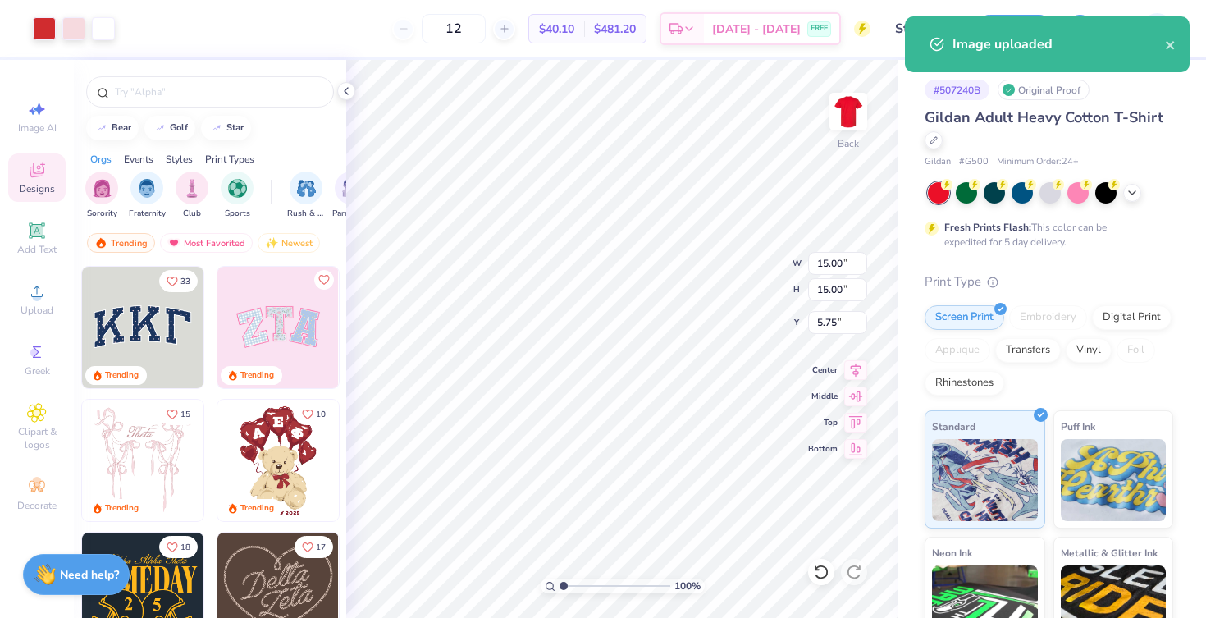
type input "3.94"
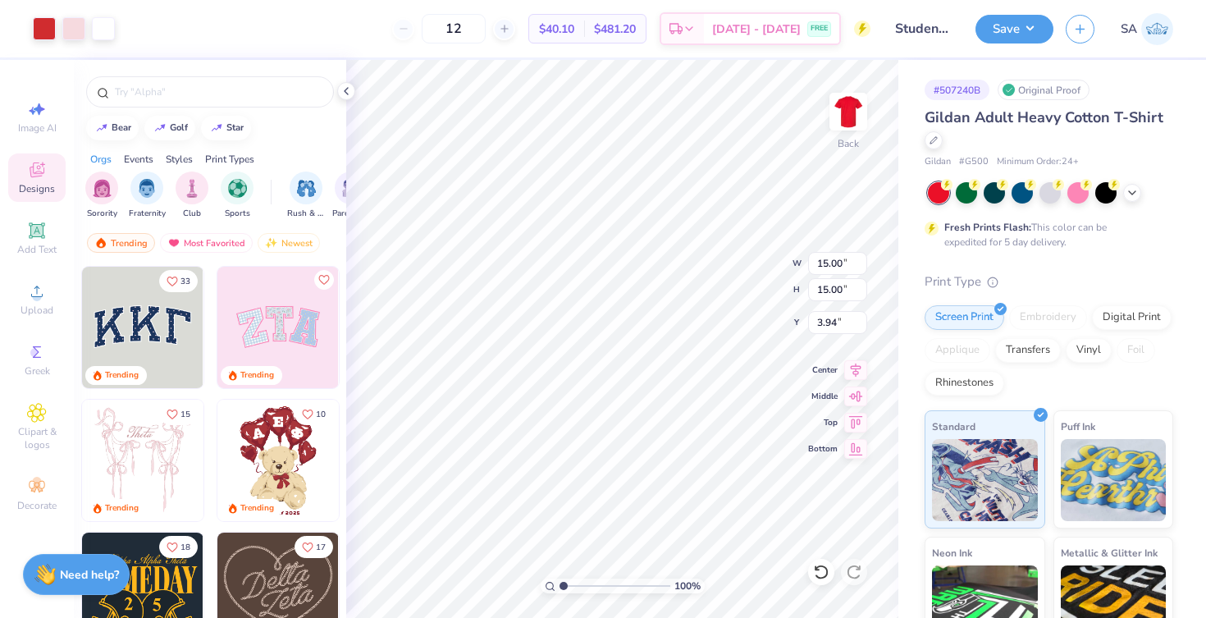
type input "6.86"
type input "3.92"
click at [44, 24] on div at bounding box center [44, 27] width 23 height 23
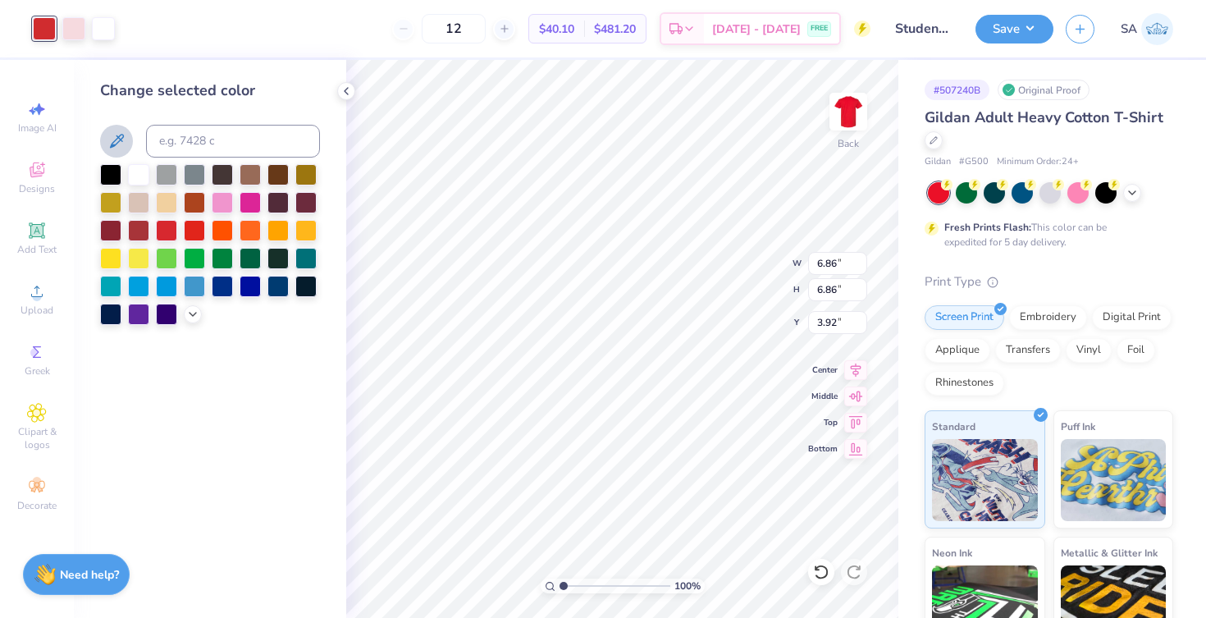
click at [126, 142] on button at bounding box center [116, 141] width 33 height 33
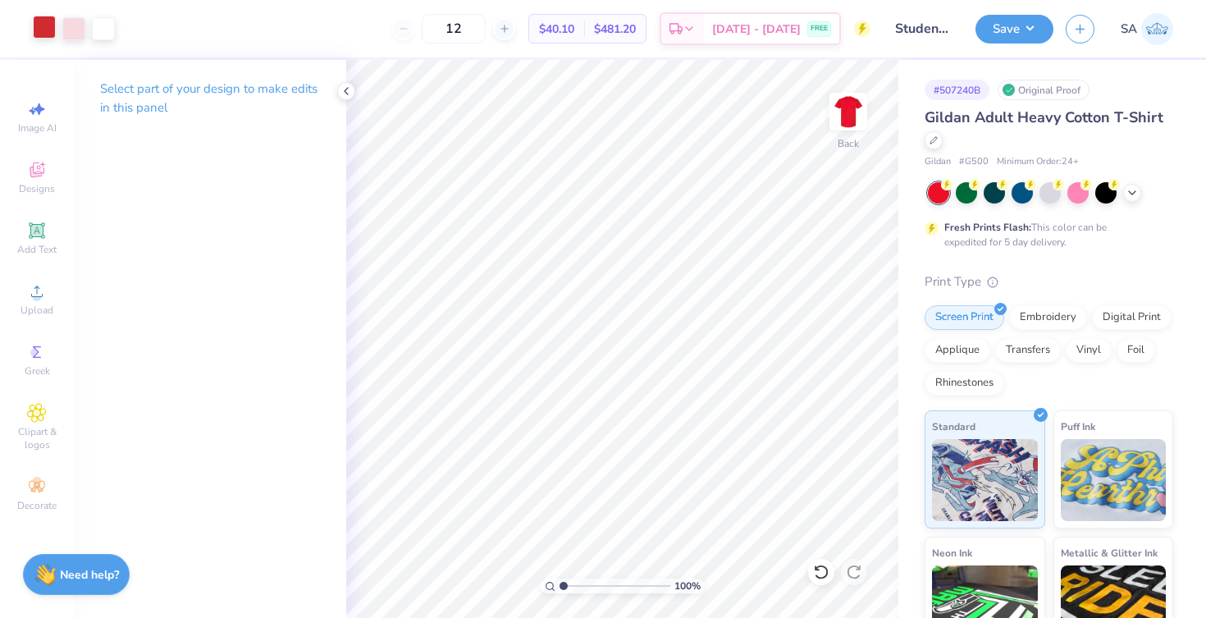
click at [38, 28] on div at bounding box center [44, 27] width 23 height 23
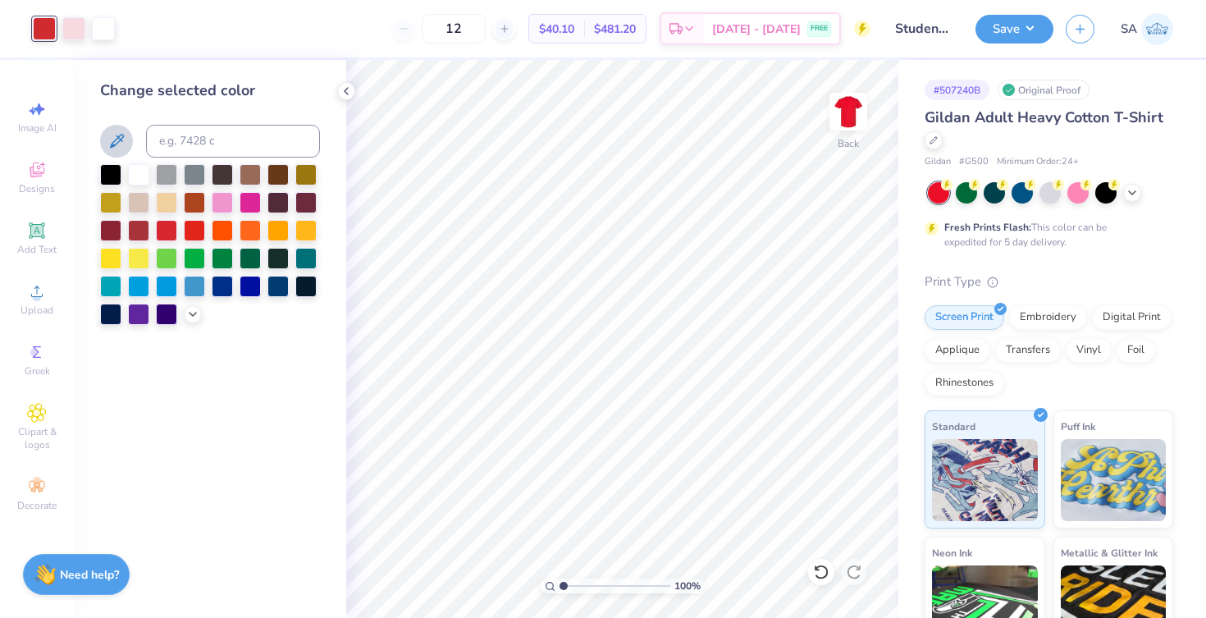
click at [122, 138] on icon at bounding box center [117, 141] width 14 height 14
click at [113, 135] on icon at bounding box center [117, 141] width 20 height 20
click at [199, 315] on div at bounding box center [193, 313] width 18 height 18
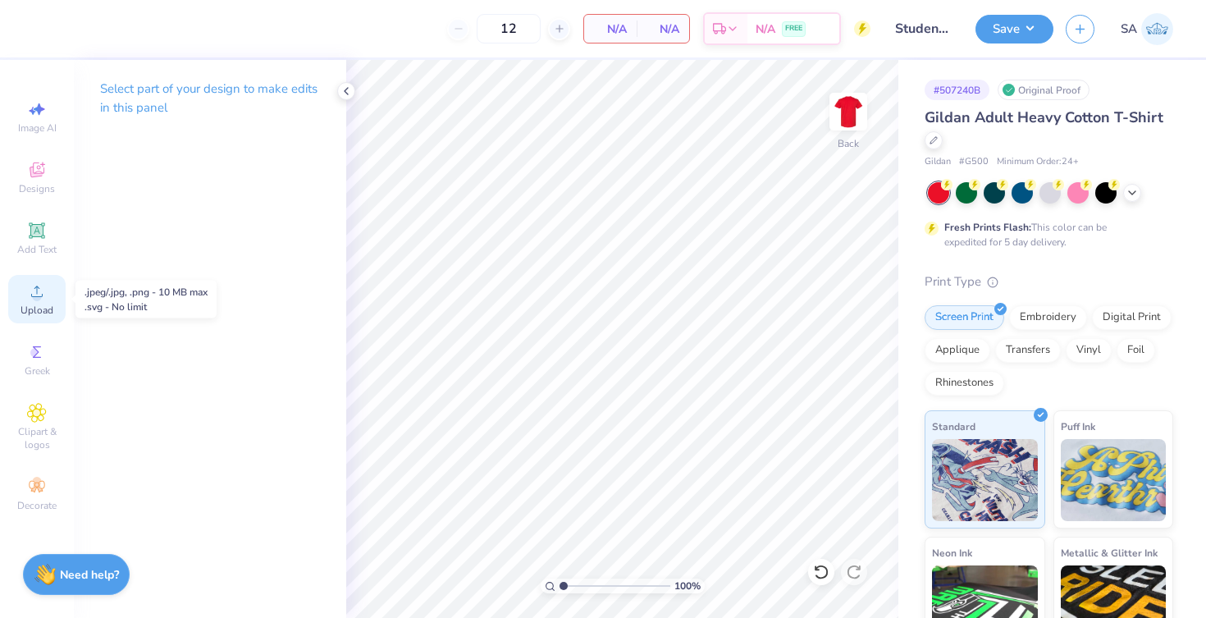
click at [25, 297] on div "Upload" at bounding box center [36, 299] width 57 height 48
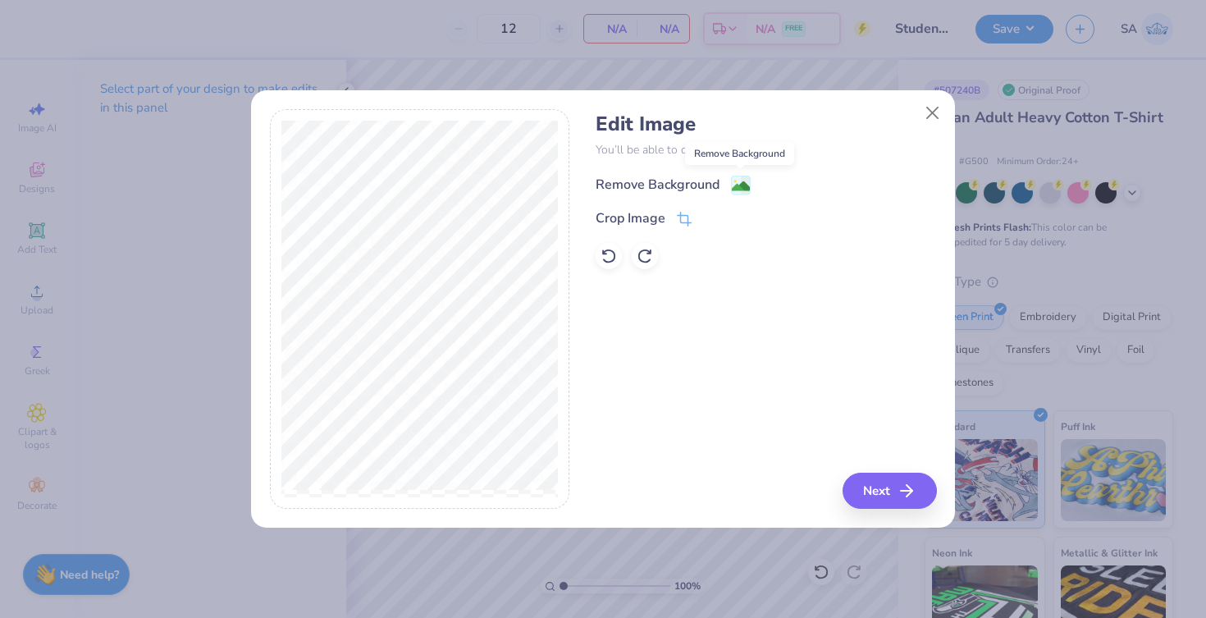
click at [743, 185] on image at bounding box center [741, 186] width 18 height 18
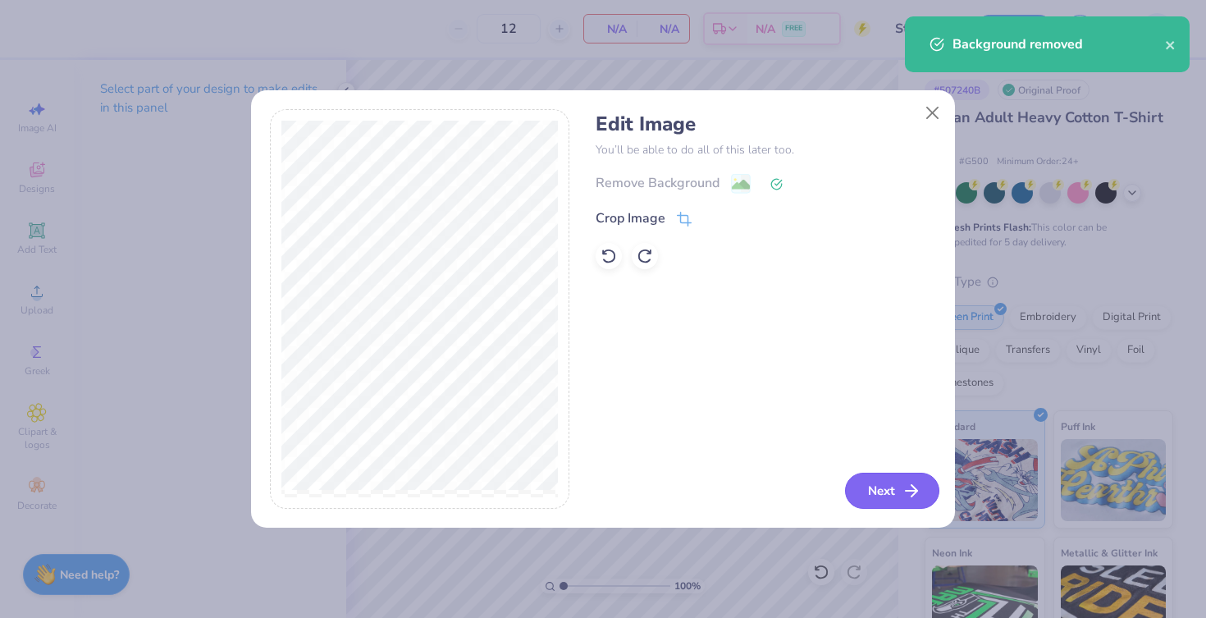
click at [872, 491] on button "Next" at bounding box center [892, 491] width 94 height 36
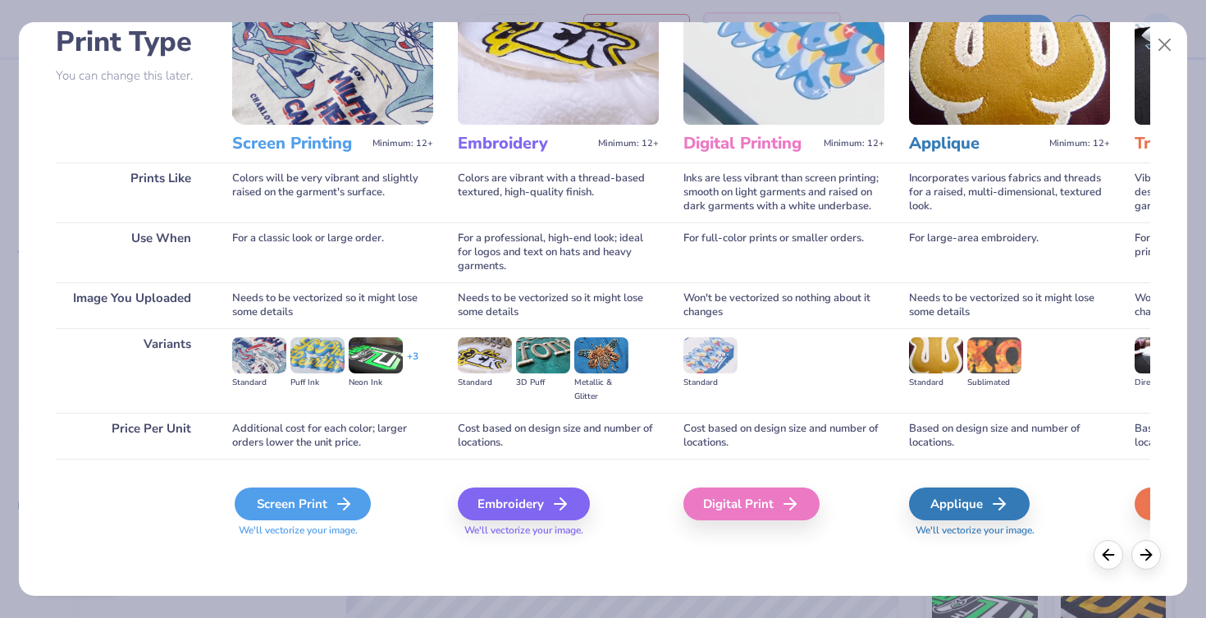
click at [303, 503] on div "Screen Print" at bounding box center [303, 503] width 136 height 33
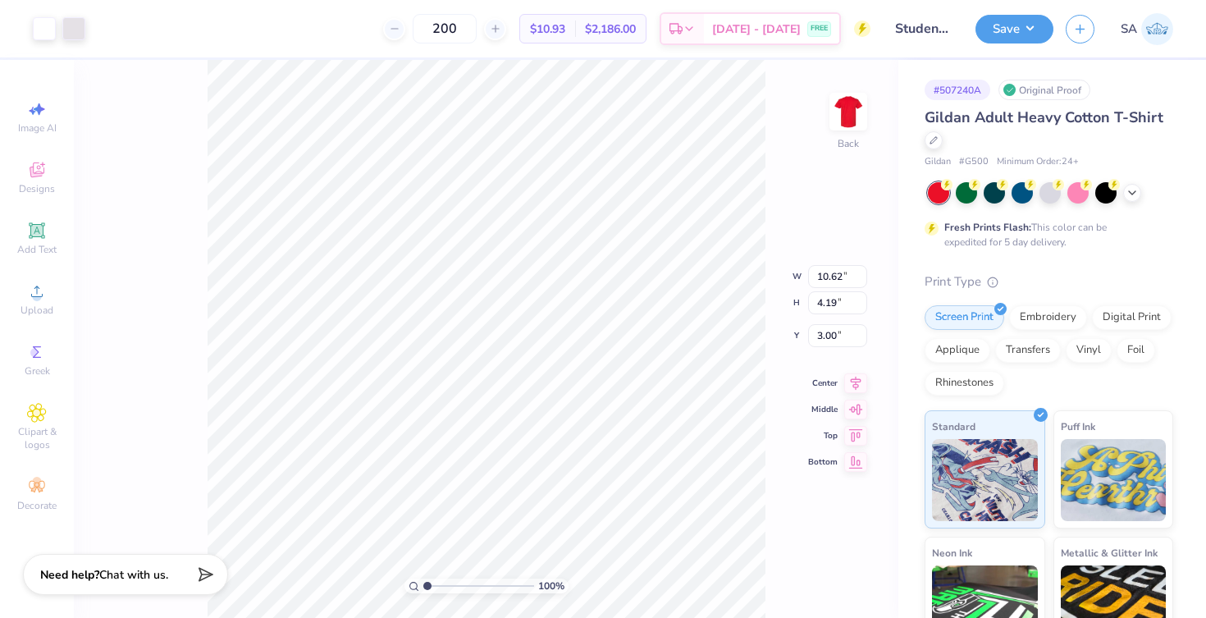
type input "11.67"
type input "4.60"
click at [852, 366] on icon at bounding box center [855, 368] width 23 height 20
click at [779, 175] on div "100 % Back W 11.67 11.67 " H 4.60 4.60 " Y 3.00 3.00 " Center Middle Top Bottom" at bounding box center [486, 339] width 825 height 558
click at [1035, 25] on button "Save" at bounding box center [1015, 26] width 78 height 29
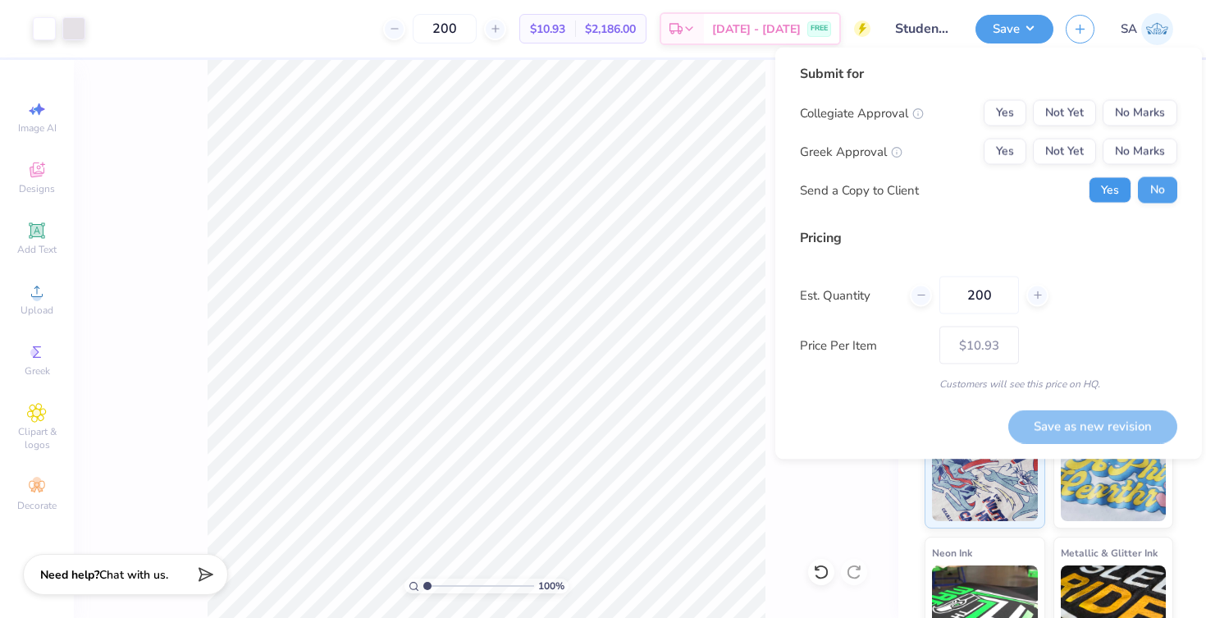
click at [1113, 198] on button "Yes" at bounding box center [1110, 190] width 43 height 26
click at [1018, 111] on button "Yes" at bounding box center [1005, 113] width 43 height 26
click at [1172, 143] on button "No Marks" at bounding box center [1140, 152] width 75 height 26
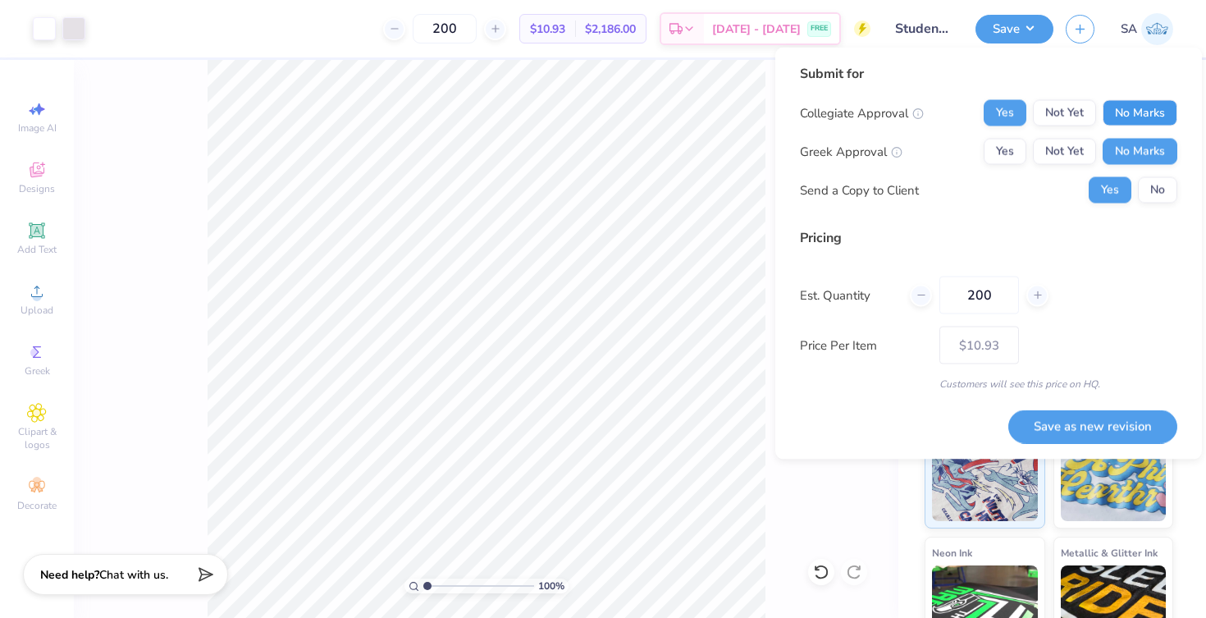
click at [1160, 103] on button "No Marks" at bounding box center [1140, 113] width 75 height 26
click at [1011, 112] on button "Yes" at bounding box center [1005, 113] width 43 height 26
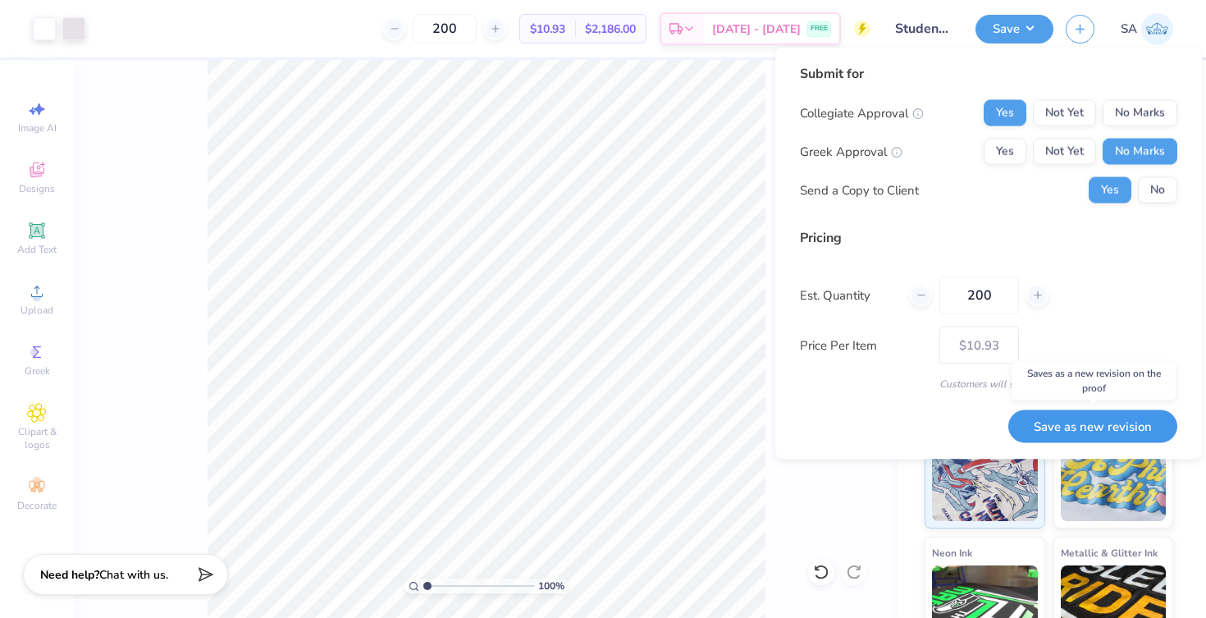
click at [1096, 429] on button "Save as new revision" at bounding box center [1092, 426] width 169 height 34
type input "$10.93"
